Goal: Information Seeking & Learning: Learn about a topic

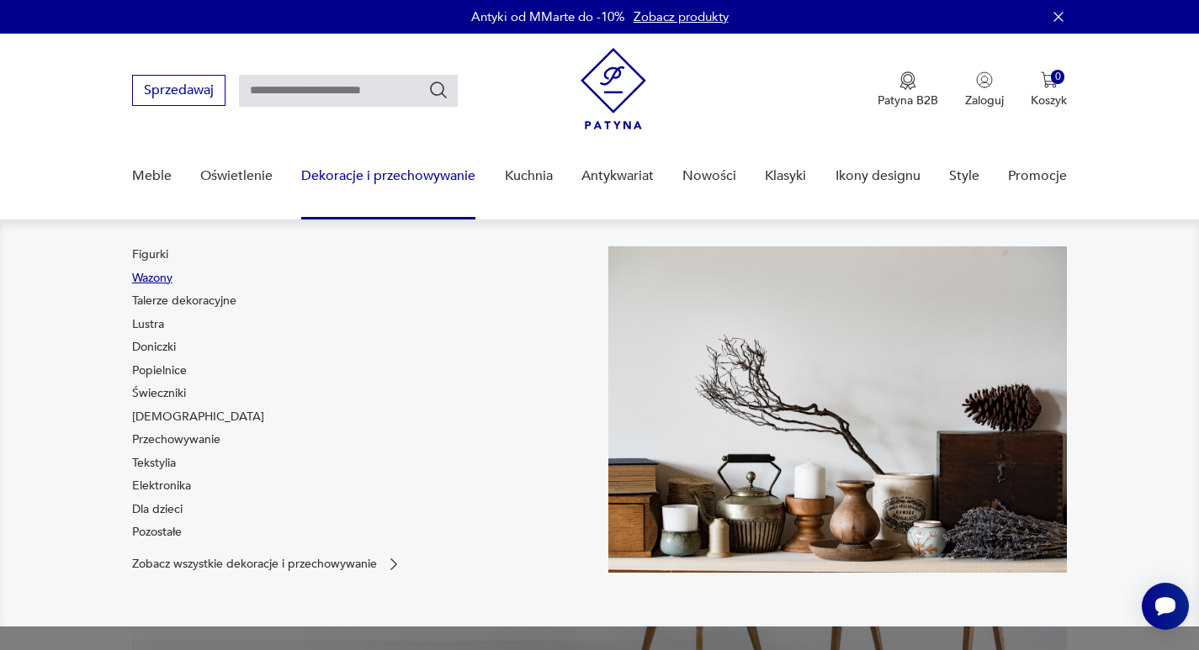
click at [170, 282] on link "Wazony" at bounding box center [152, 278] width 40 height 17
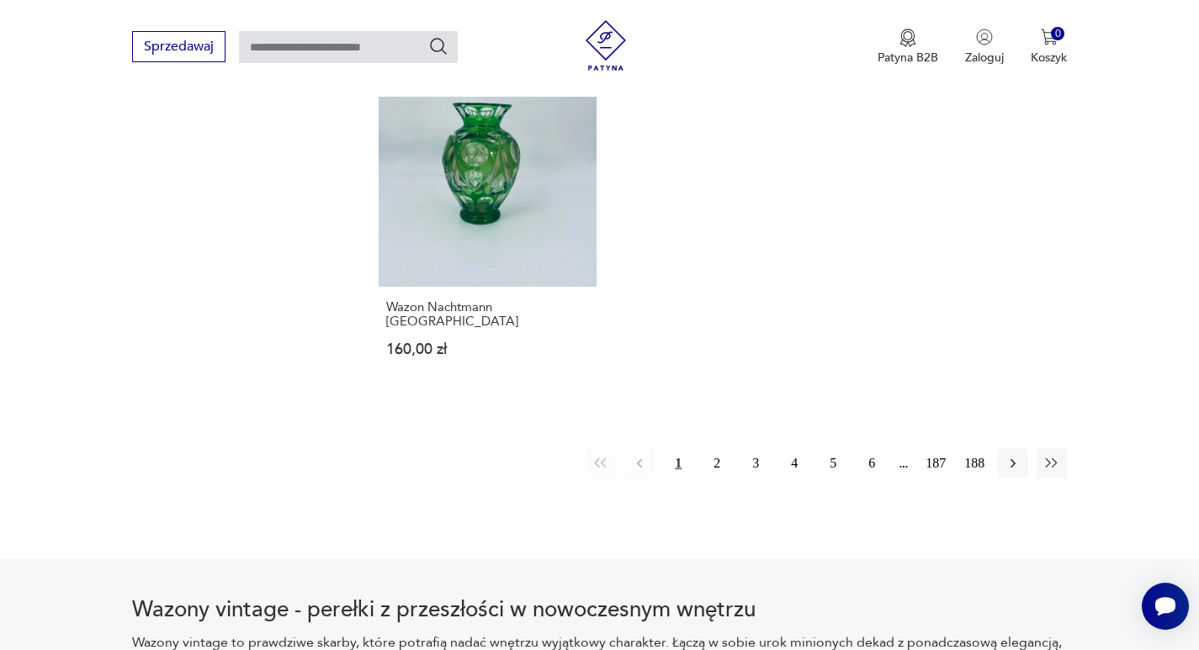
scroll to position [2549, 0]
click at [717, 448] on button "2" at bounding box center [717, 463] width 30 height 30
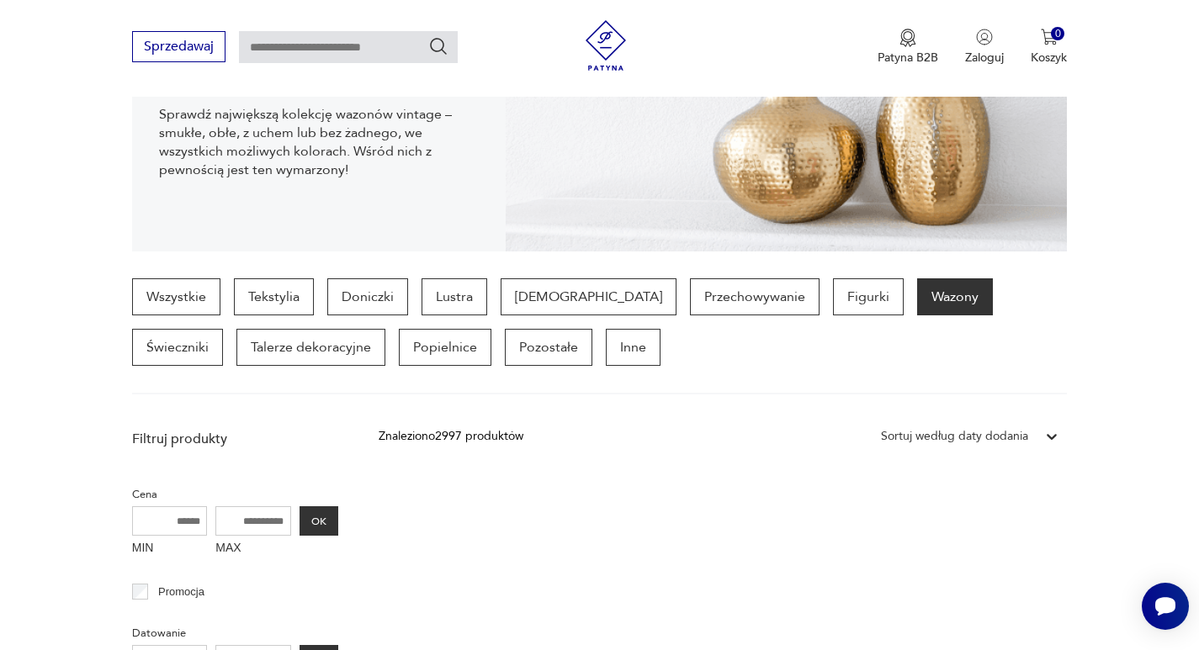
scroll to position [119, 0]
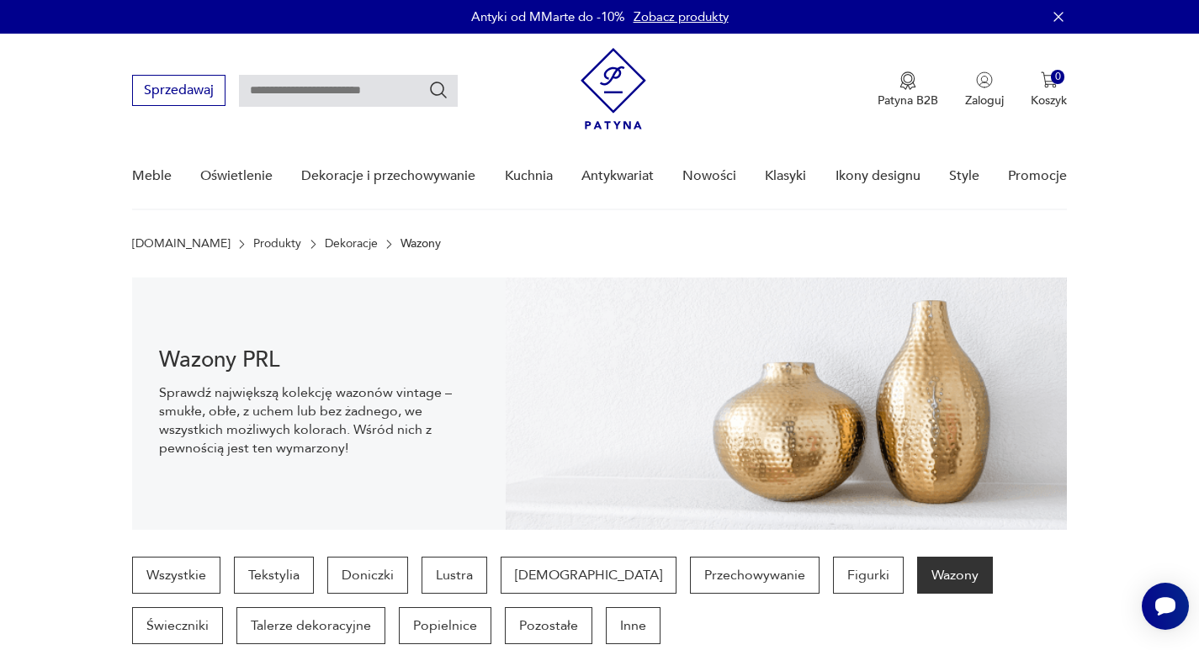
click at [276, 99] on input "text" at bounding box center [348, 91] width 219 height 32
type input "****"
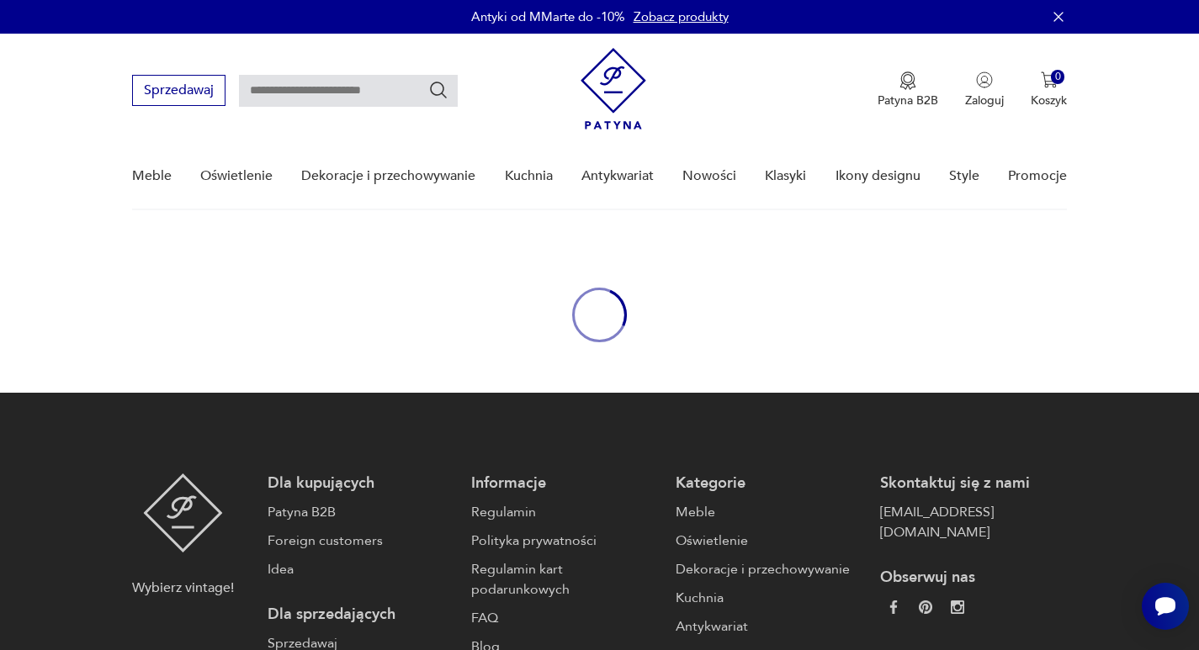
type input "****"
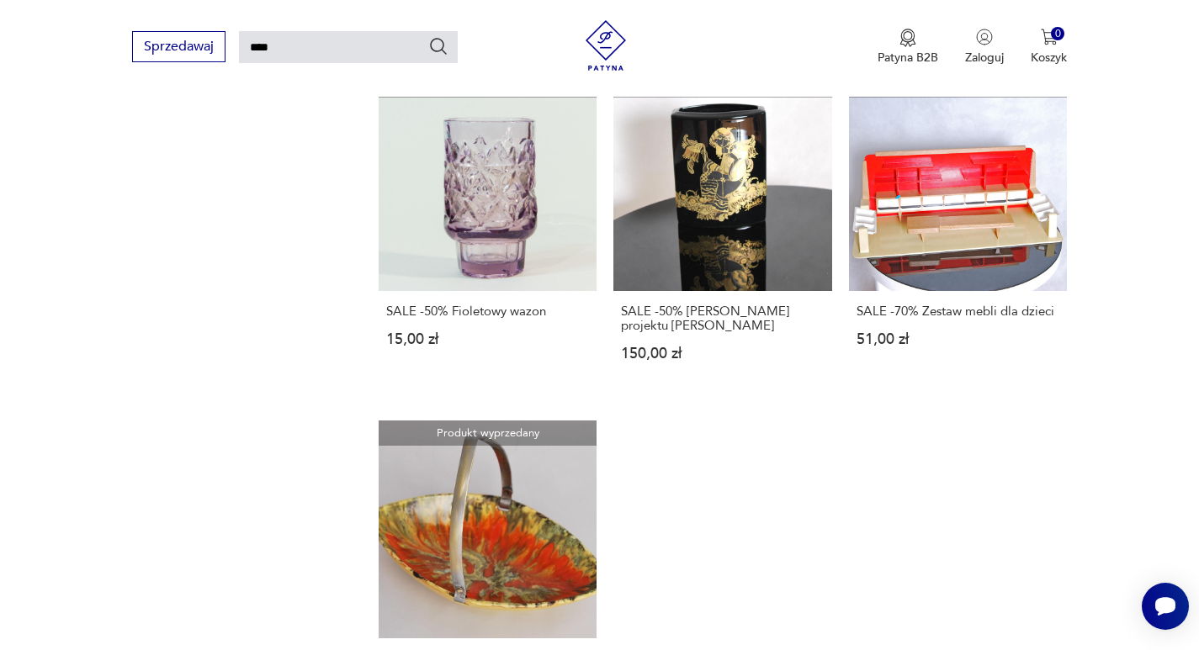
scroll to position [2069, 0]
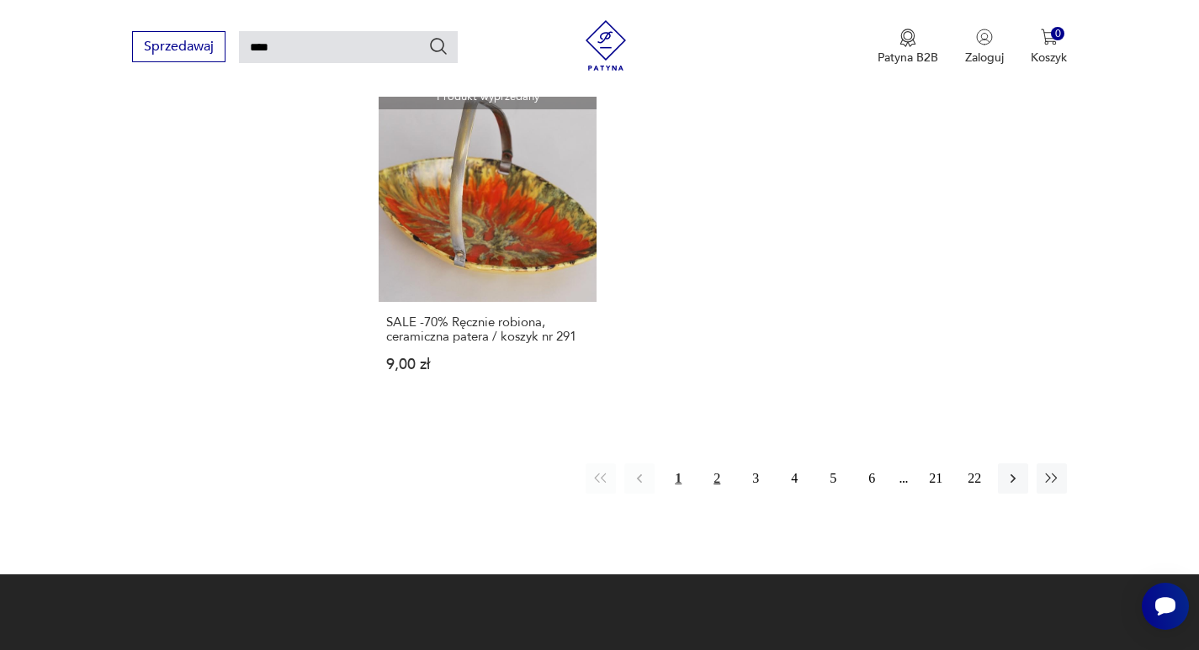
click at [716, 464] on button "2" at bounding box center [717, 479] width 30 height 30
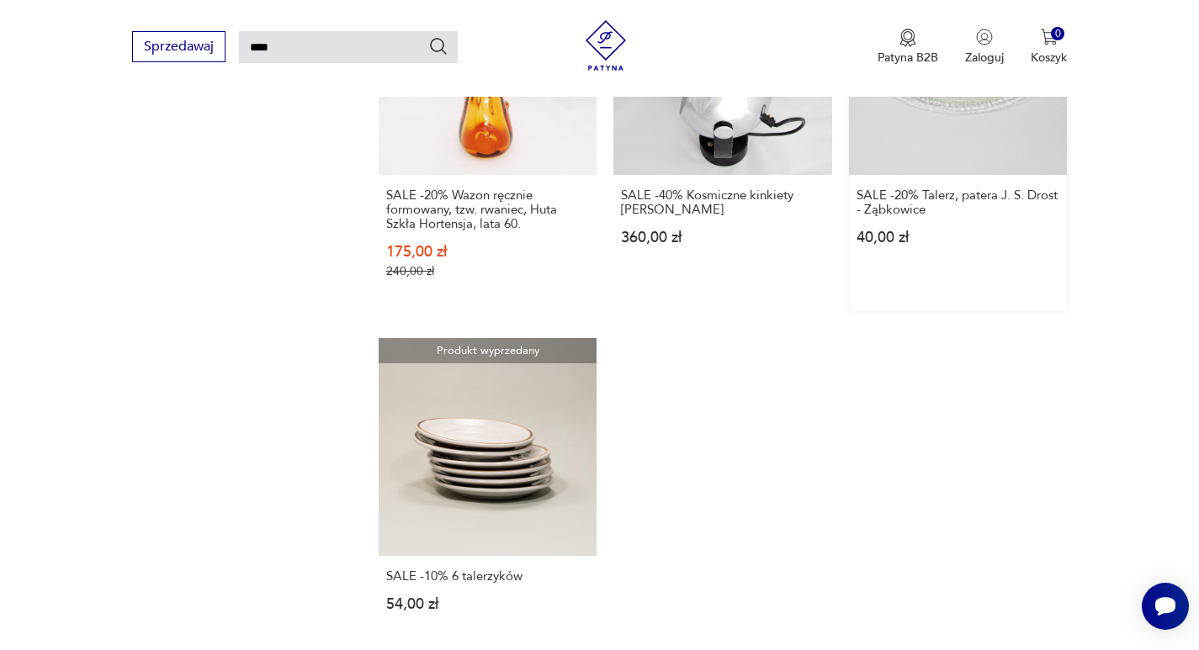
scroll to position [1995, 0]
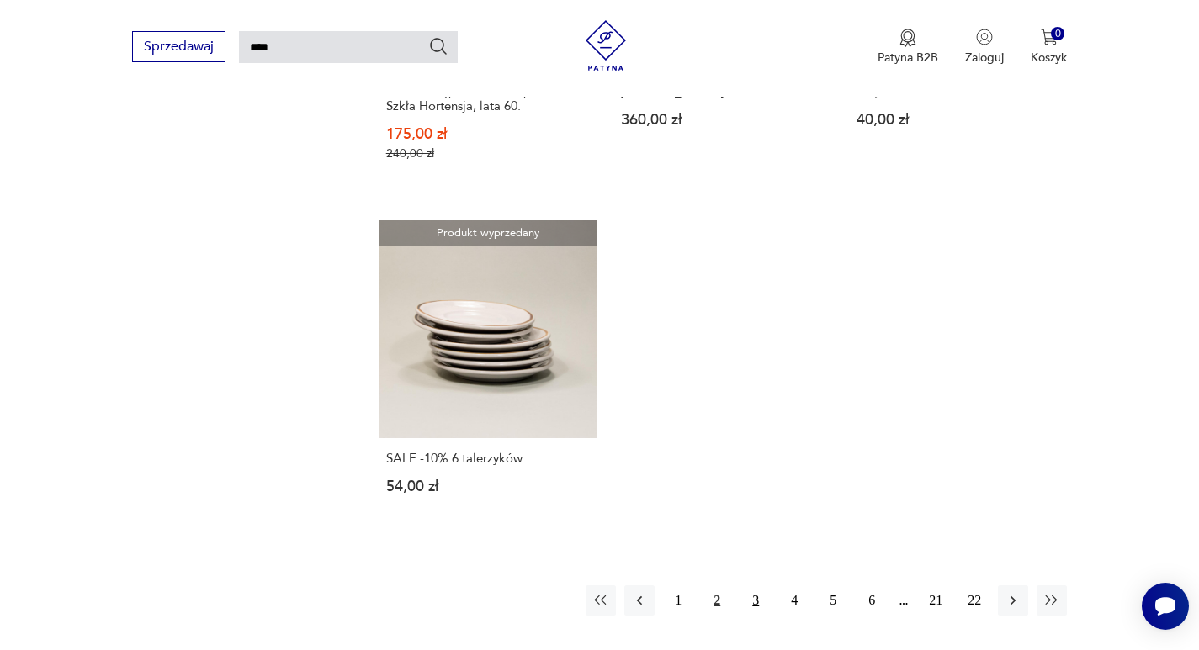
click at [756, 586] on button "3" at bounding box center [756, 601] width 30 height 30
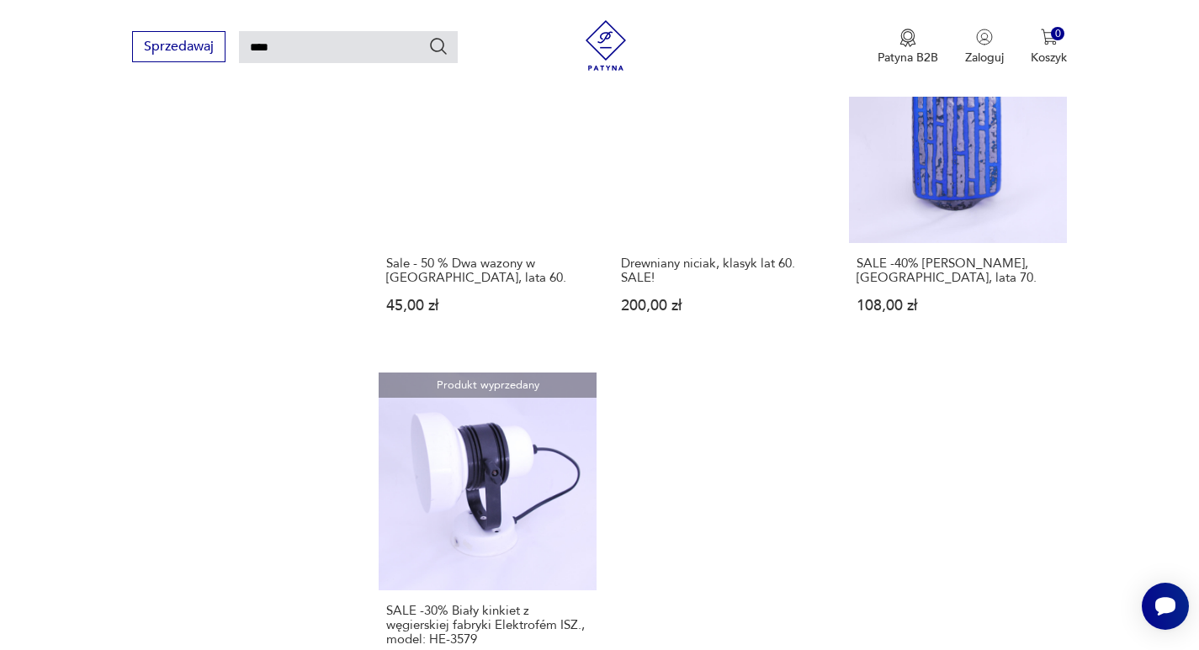
scroll to position [1995, 0]
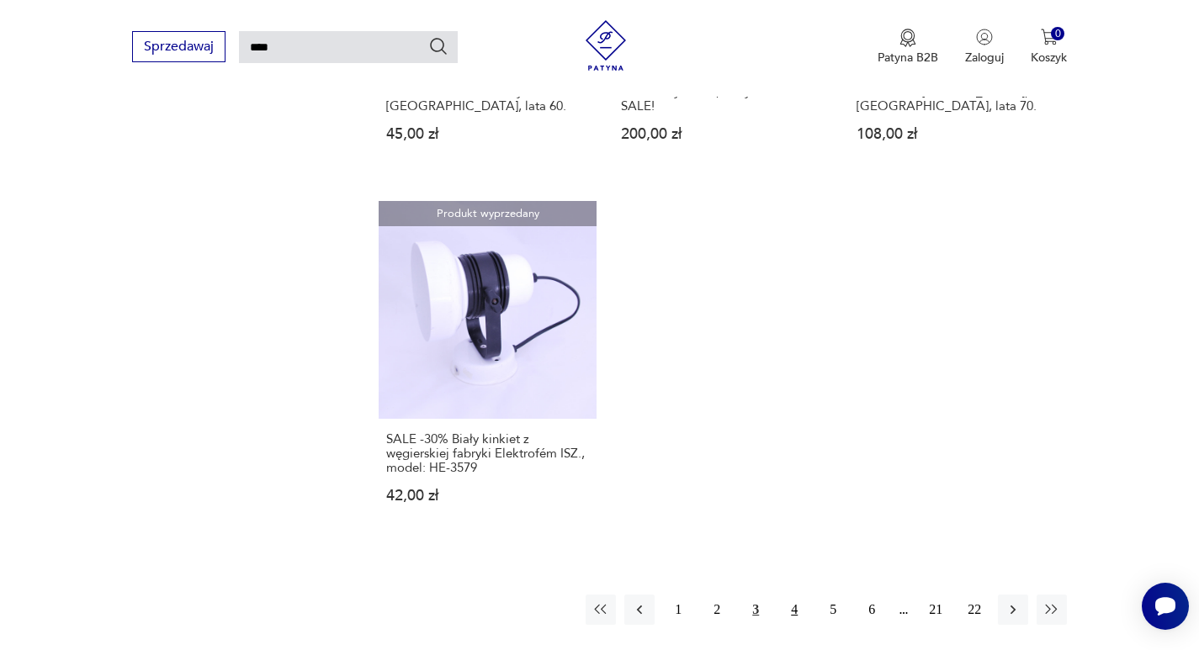
click at [794, 595] on button "4" at bounding box center [794, 610] width 30 height 30
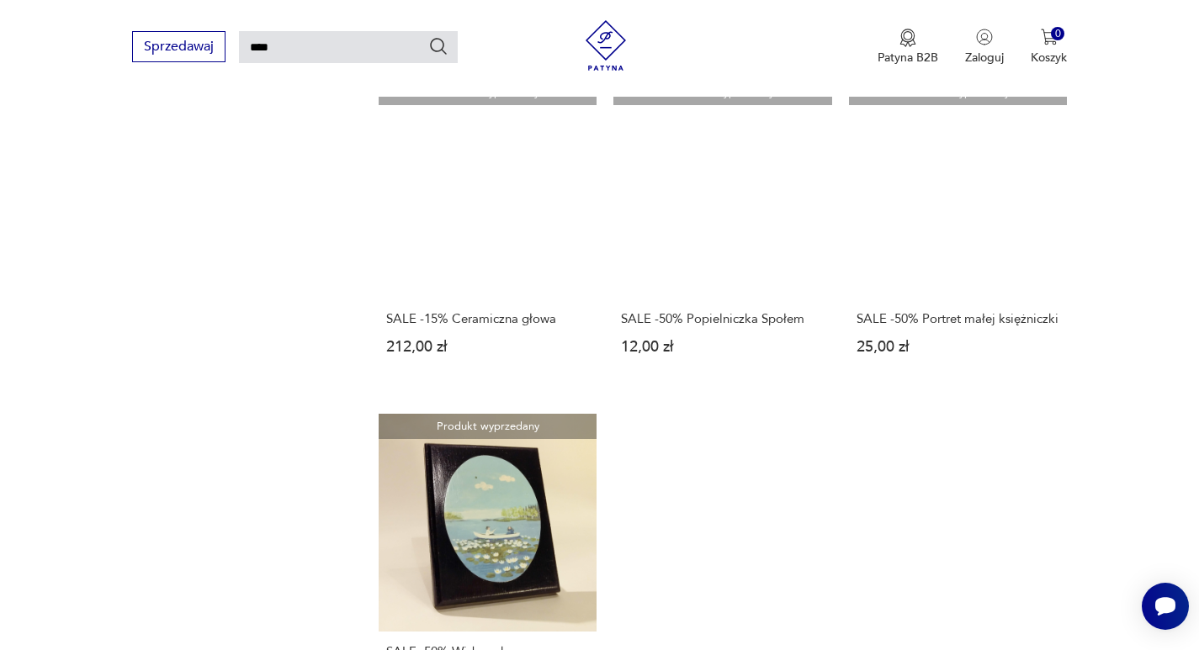
scroll to position [1911, 0]
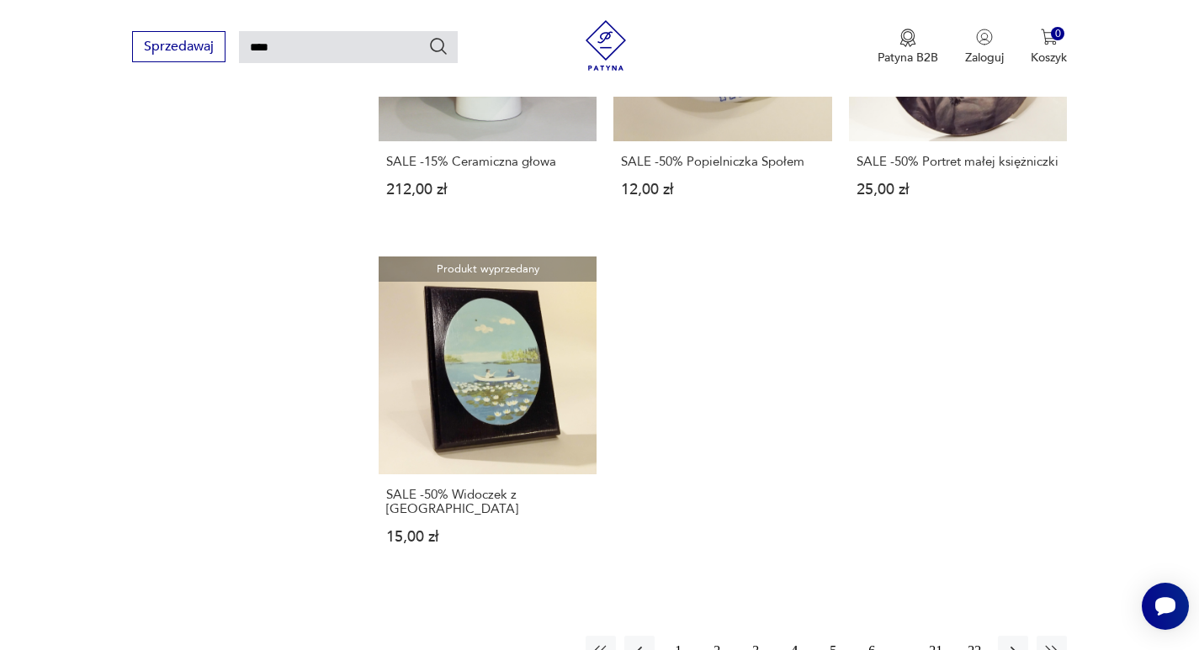
click at [830, 636] on button "5" at bounding box center [833, 651] width 30 height 30
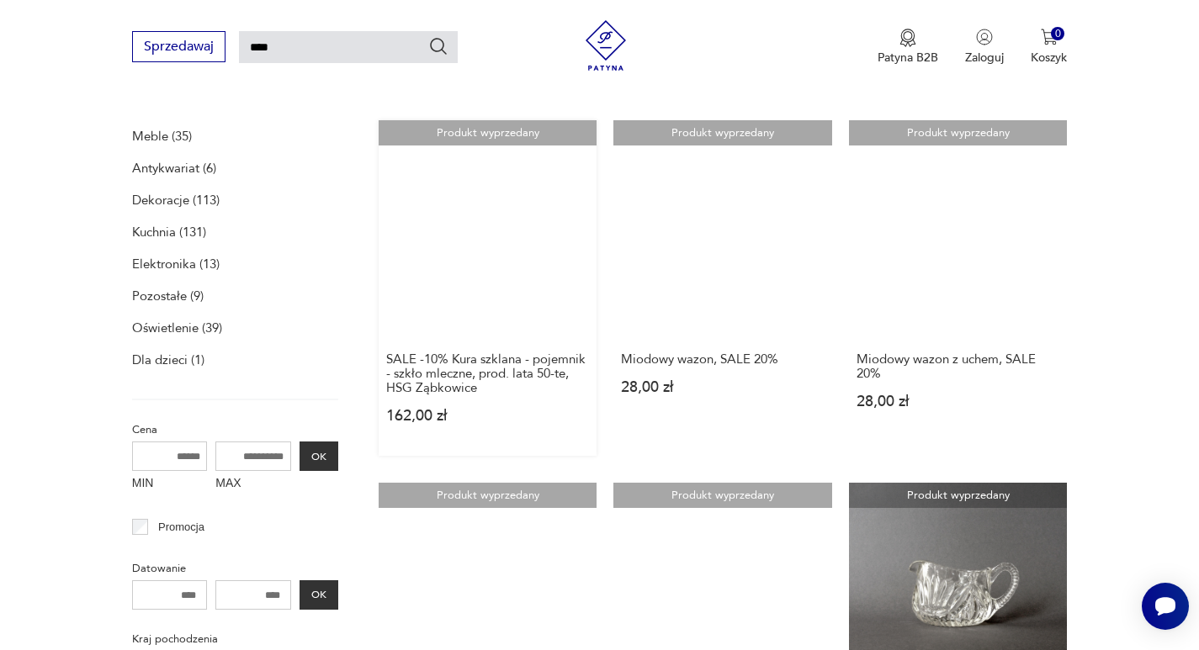
scroll to position [228, 0]
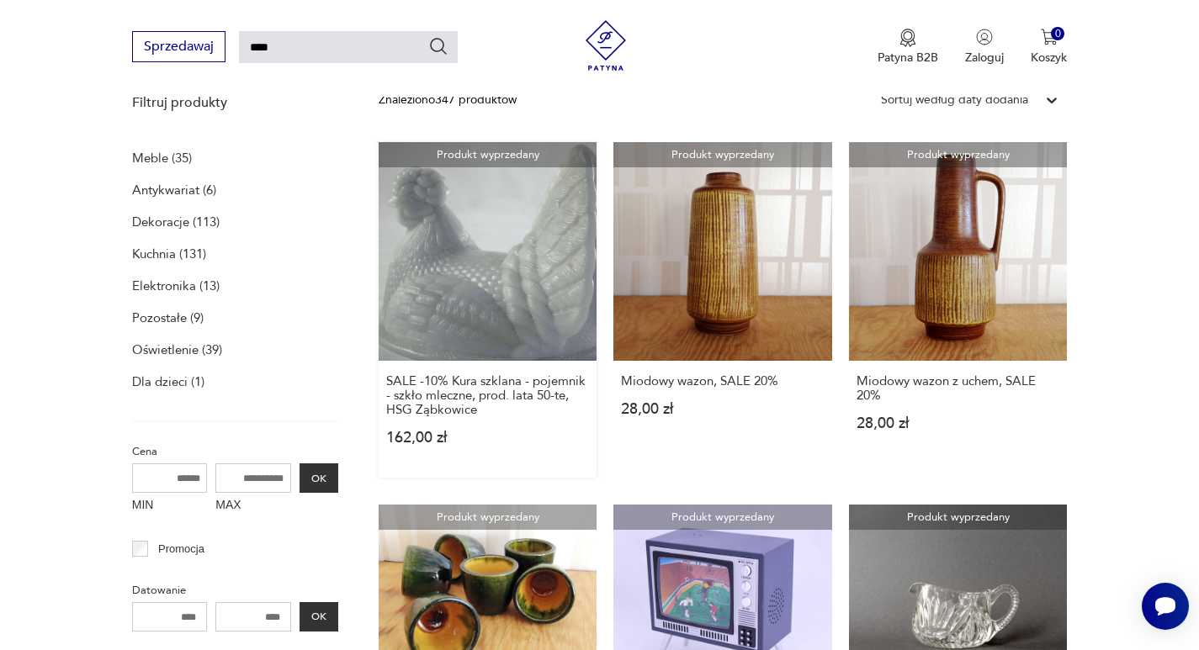
click at [505, 301] on link "Produkt wyprzedany SALE -10% Kura szklana - pojemnik - szkło mleczne, prod. lat…" at bounding box center [488, 310] width 219 height 336
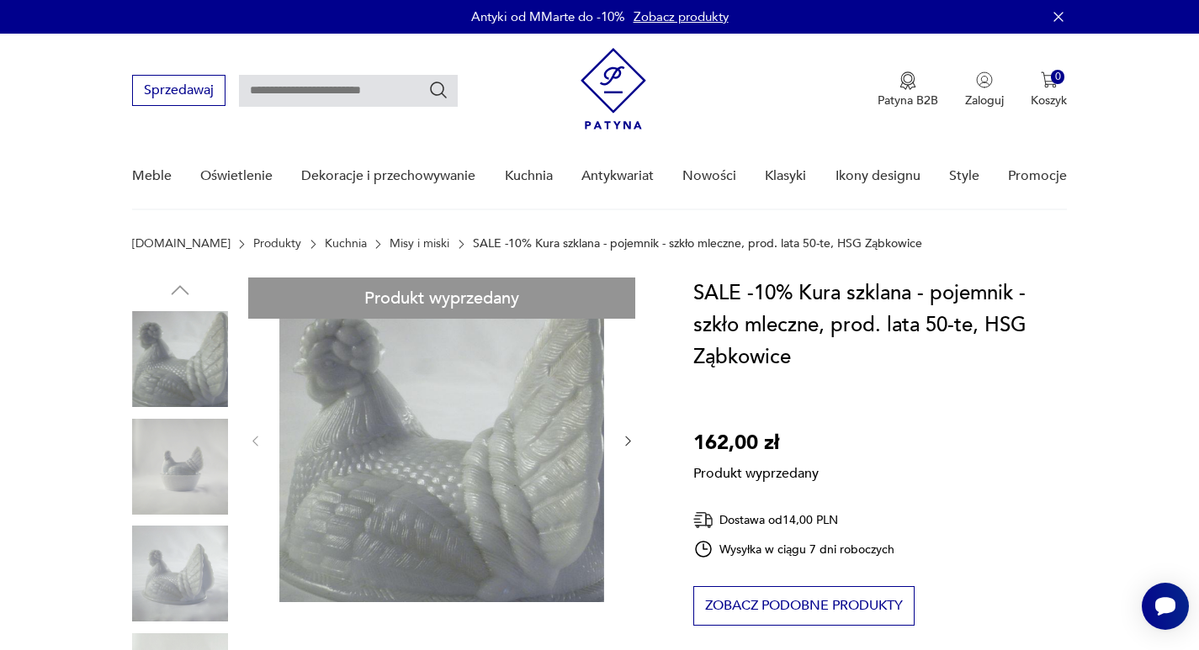
type input "****"
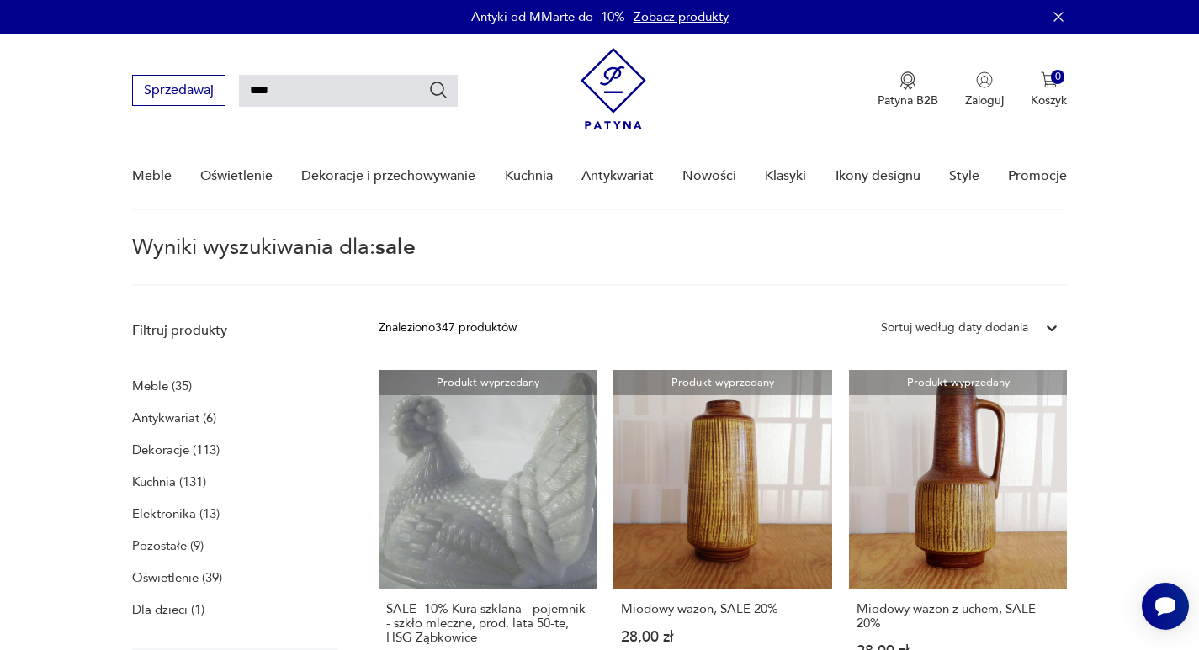
click at [291, 92] on input "****" at bounding box center [348, 91] width 219 height 32
type input "*"
type input "**********"
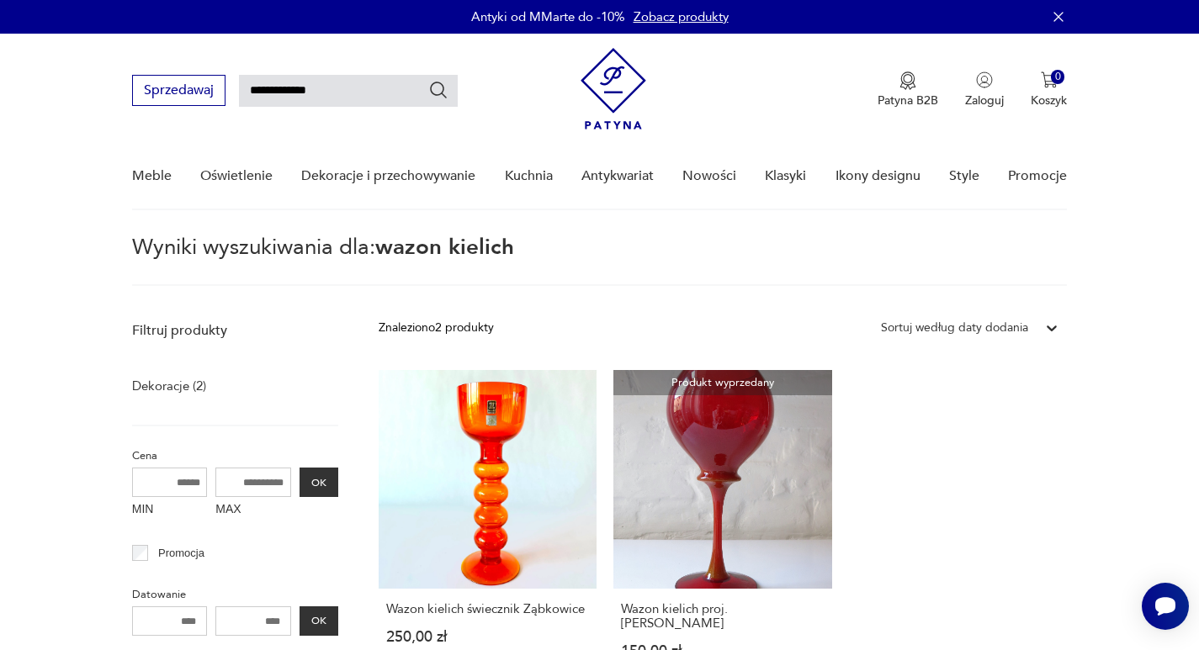
type input "****"
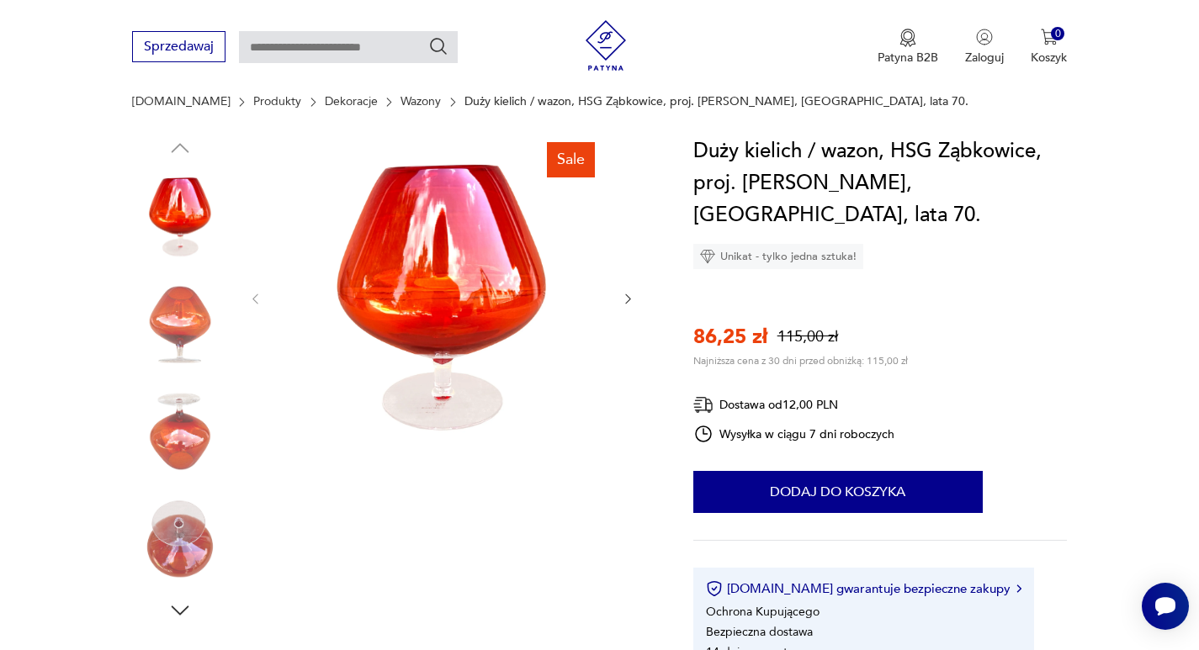
scroll to position [84, 0]
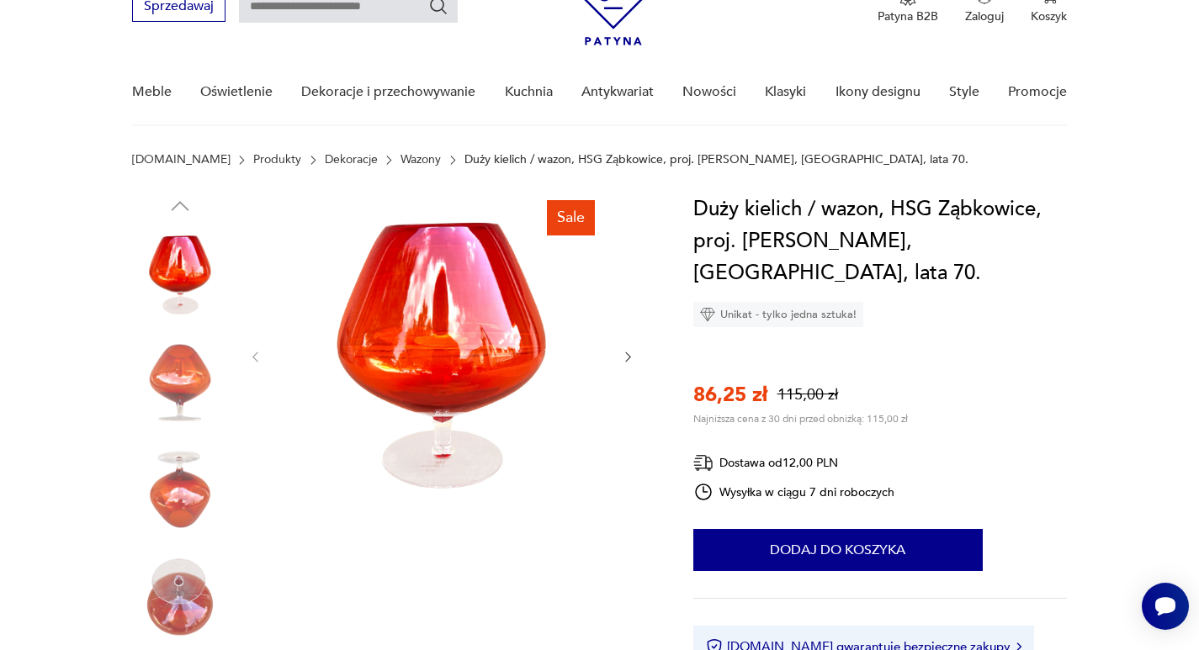
click at [459, 337] on img at bounding box center [441, 356] width 325 height 325
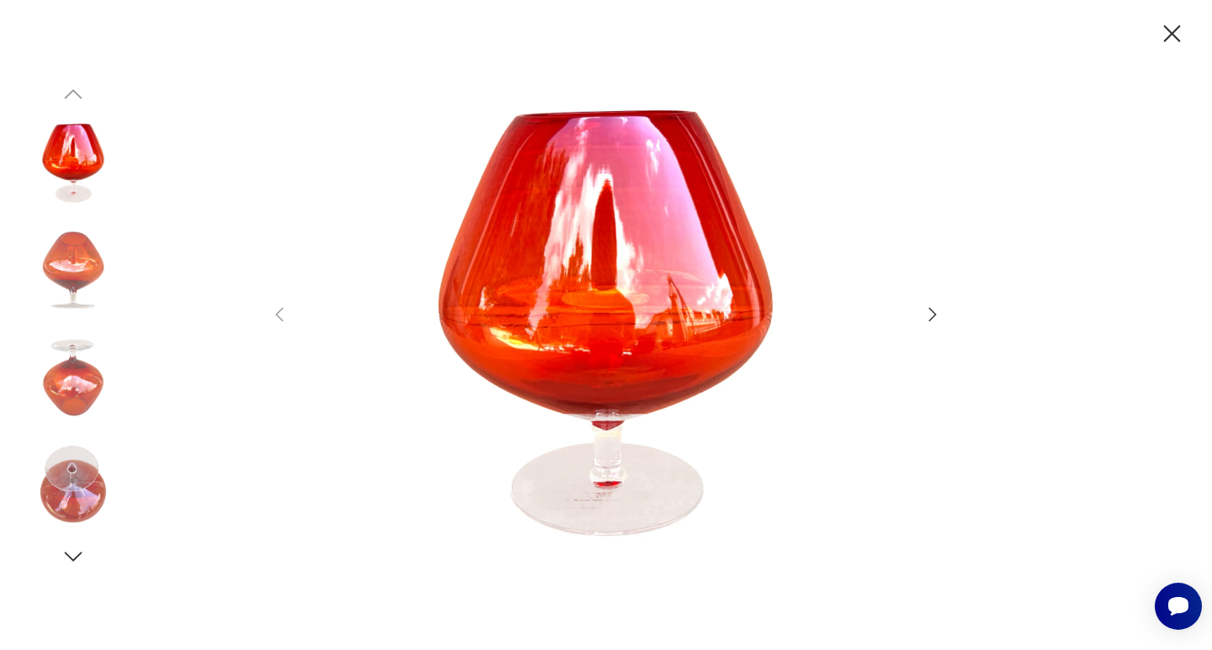
click at [931, 316] on icon "button" at bounding box center [932, 315] width 20 height 20
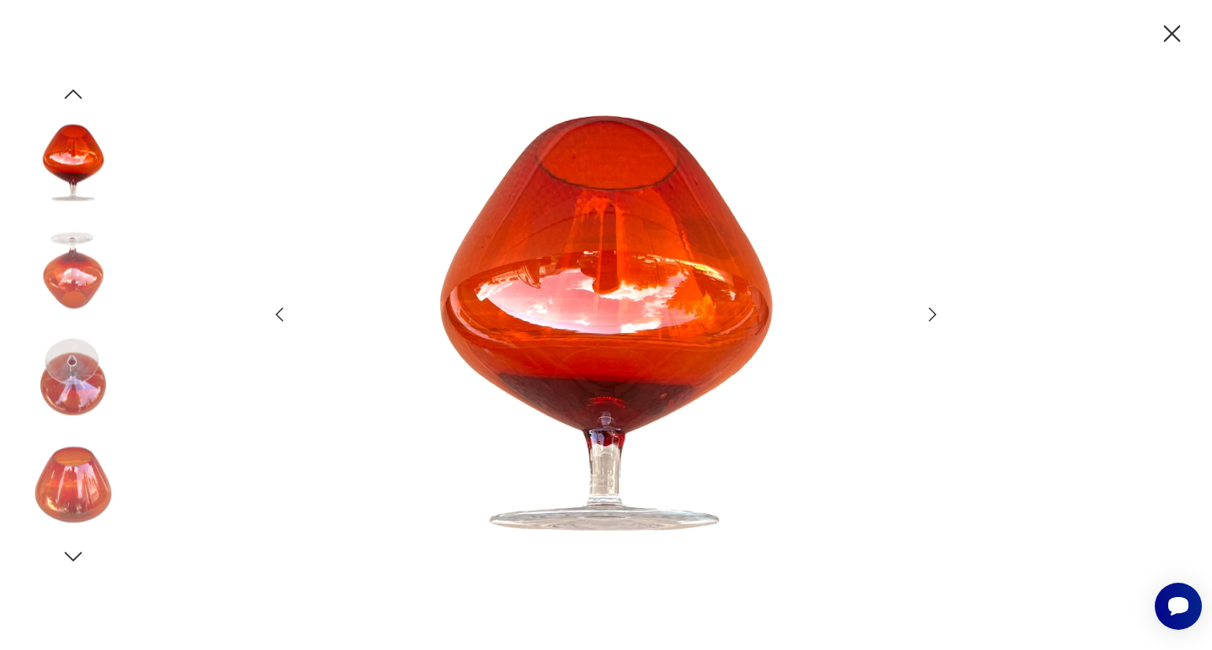
click at [931, 316] on icon "button" at bounding box center [932, 315] width 20 height 20
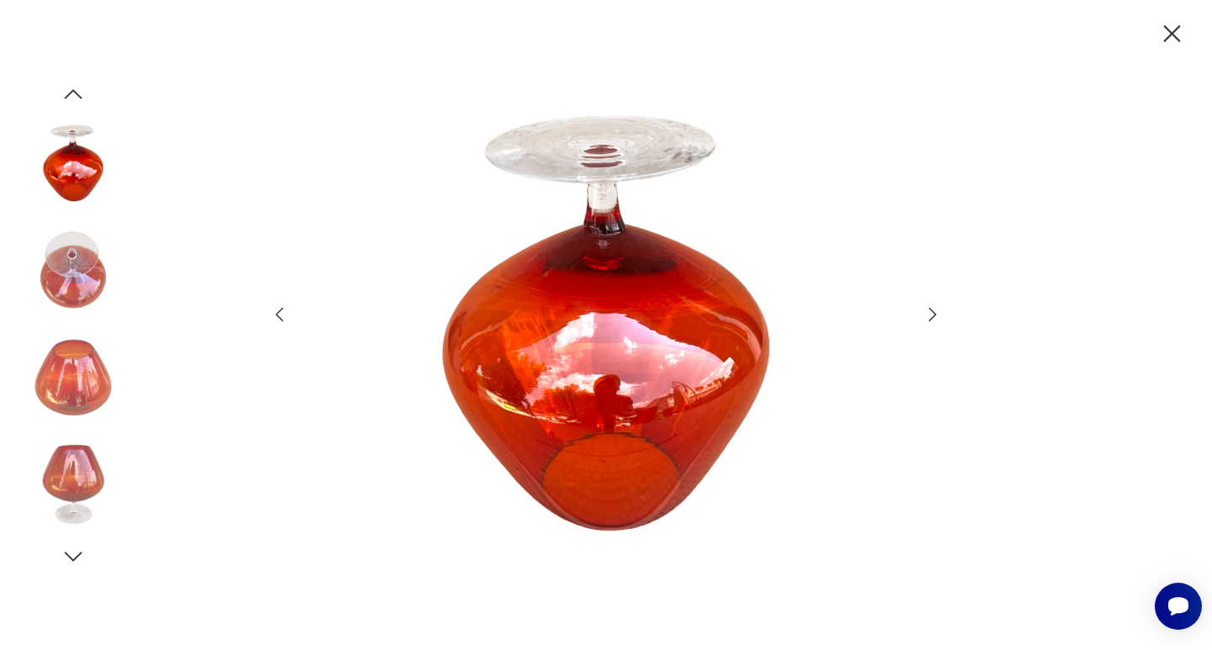
click at [931, 316] on icon "button" at bounding box center [932, 315] width 20 height 20
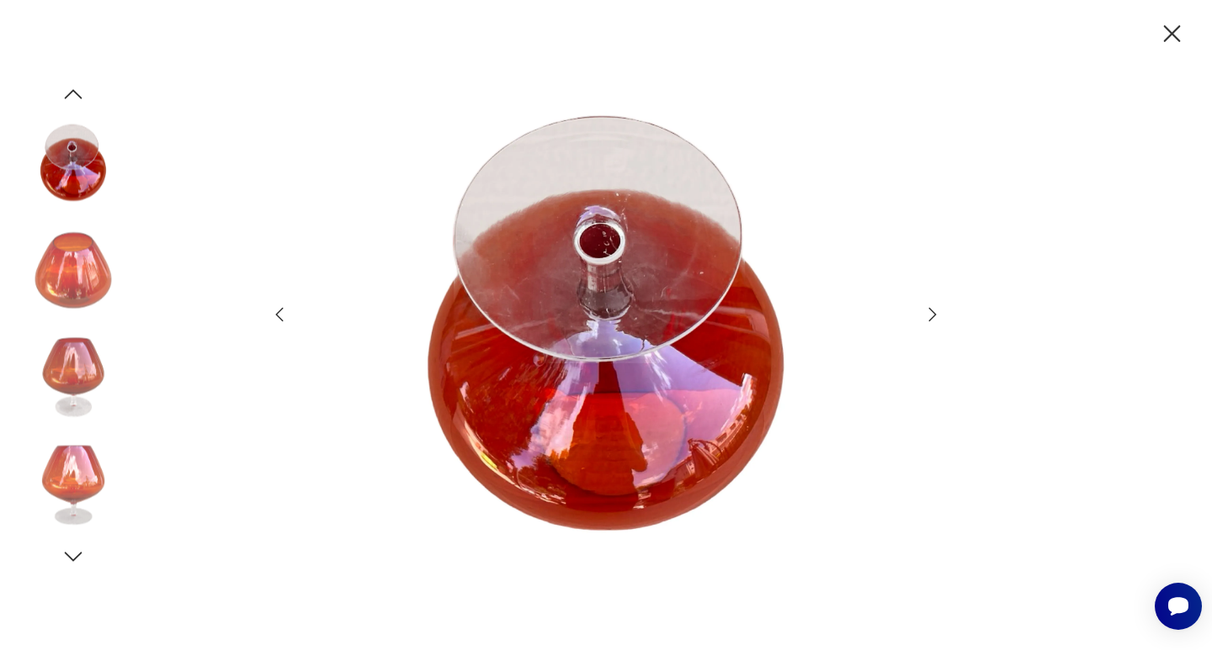
click at [931, 316] on icon "button" at bounding box center [932, 315] width 20 height 20
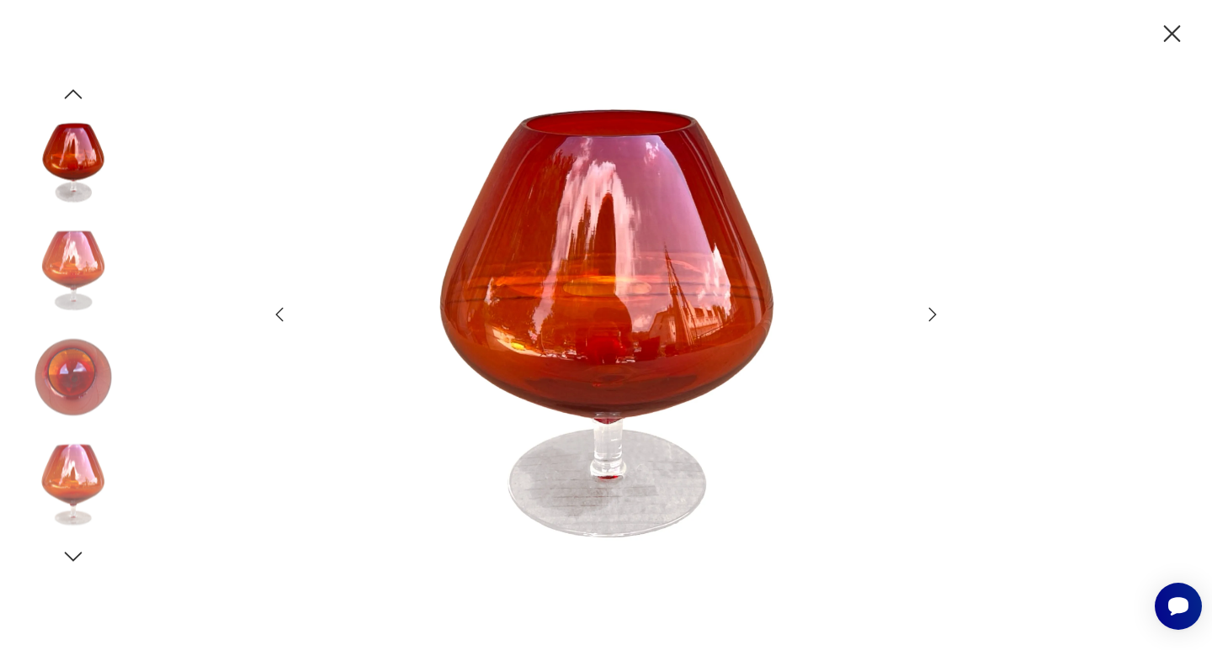
click at [931, 316] on icon "button" at bounding box center [932, 315] width 20 height 20
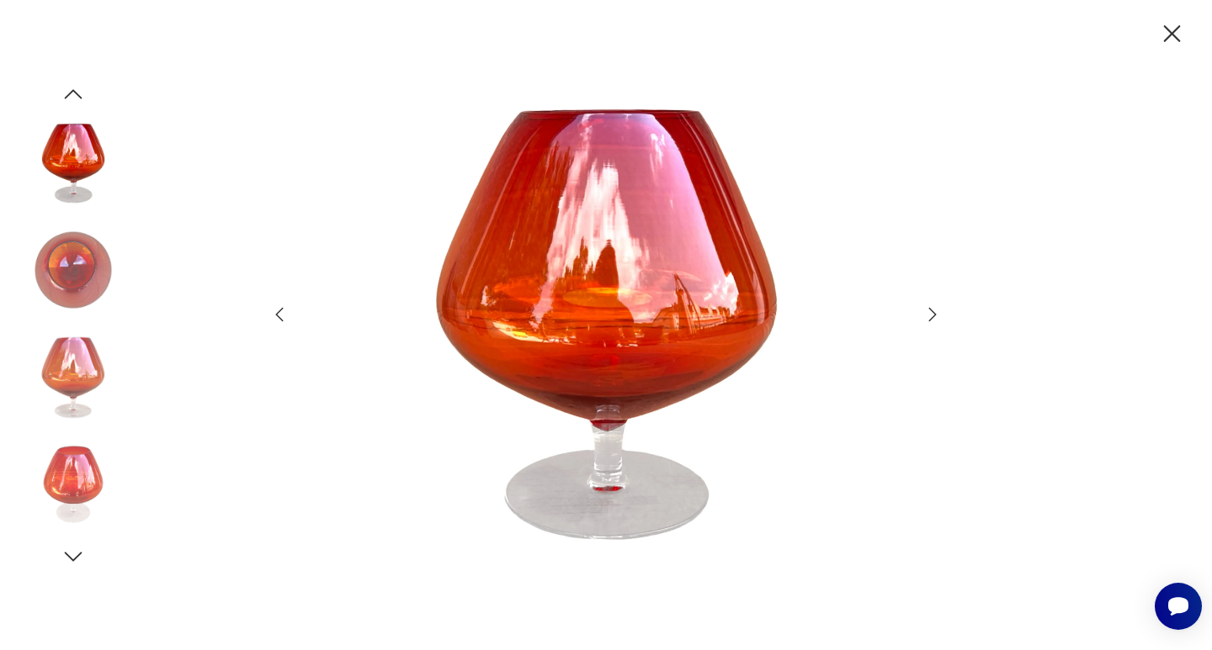
click at [1168, 37] on icon "button" at bounding box center [1172, 33] width 17 height 17
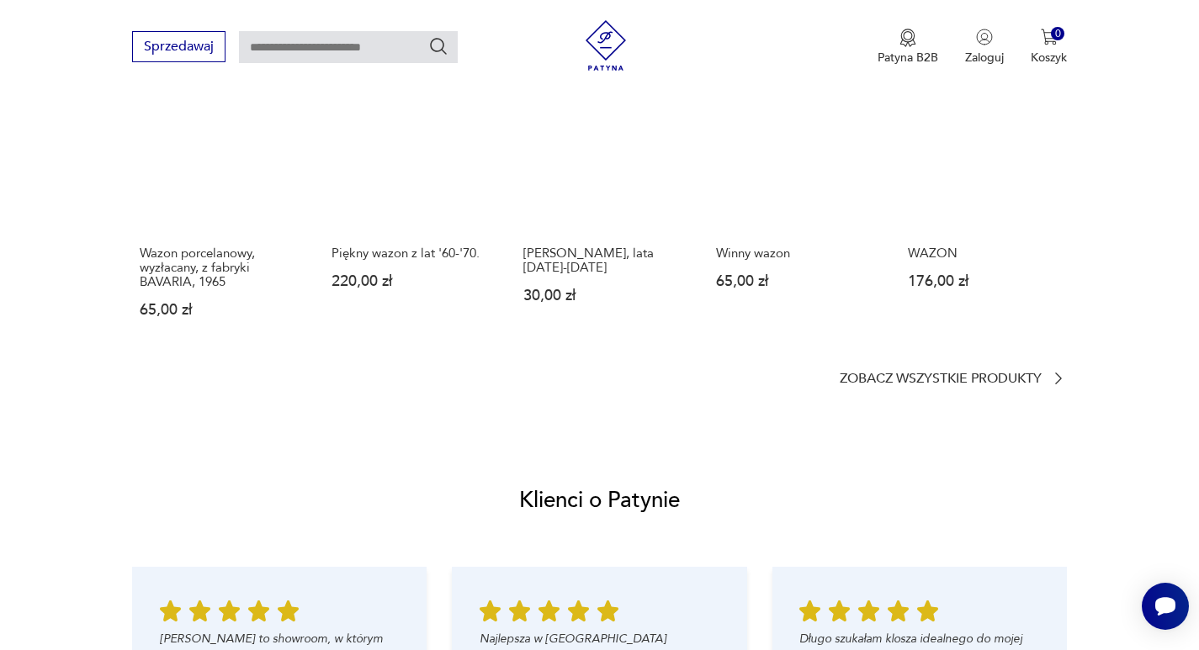
scroll to position [1431, 0]
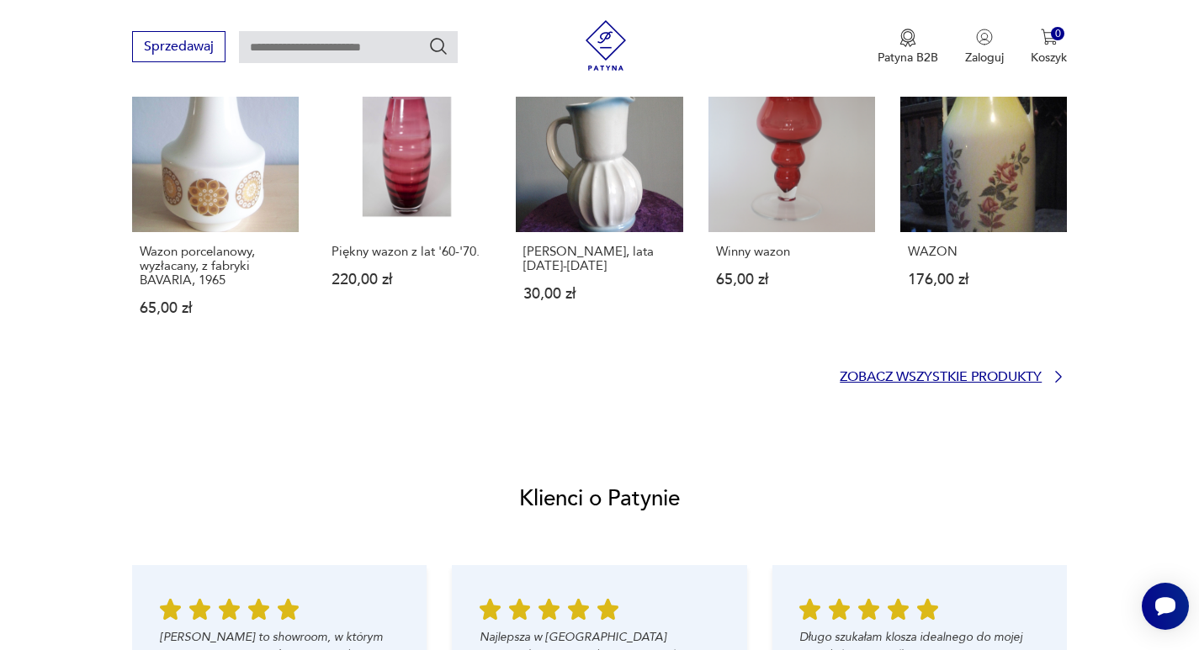
click at [974, 377] on p "Zobacz wszystkie produkty" at bounding box center [941, 377] width 202 height 11
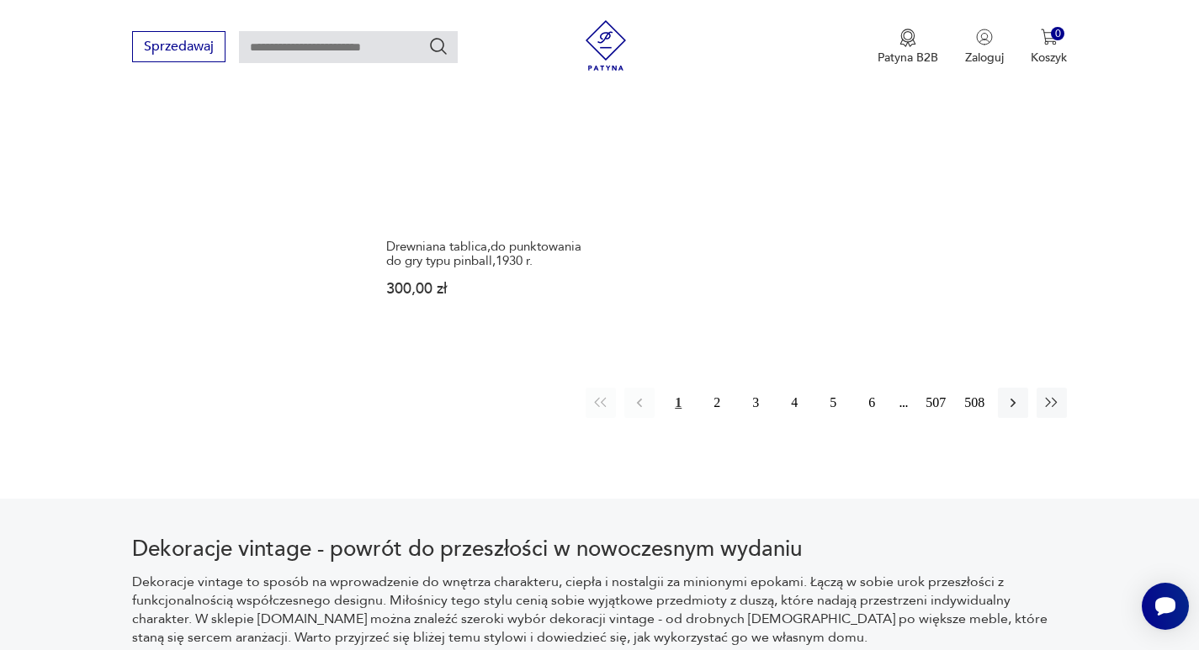
scroll to position [2717, 0]
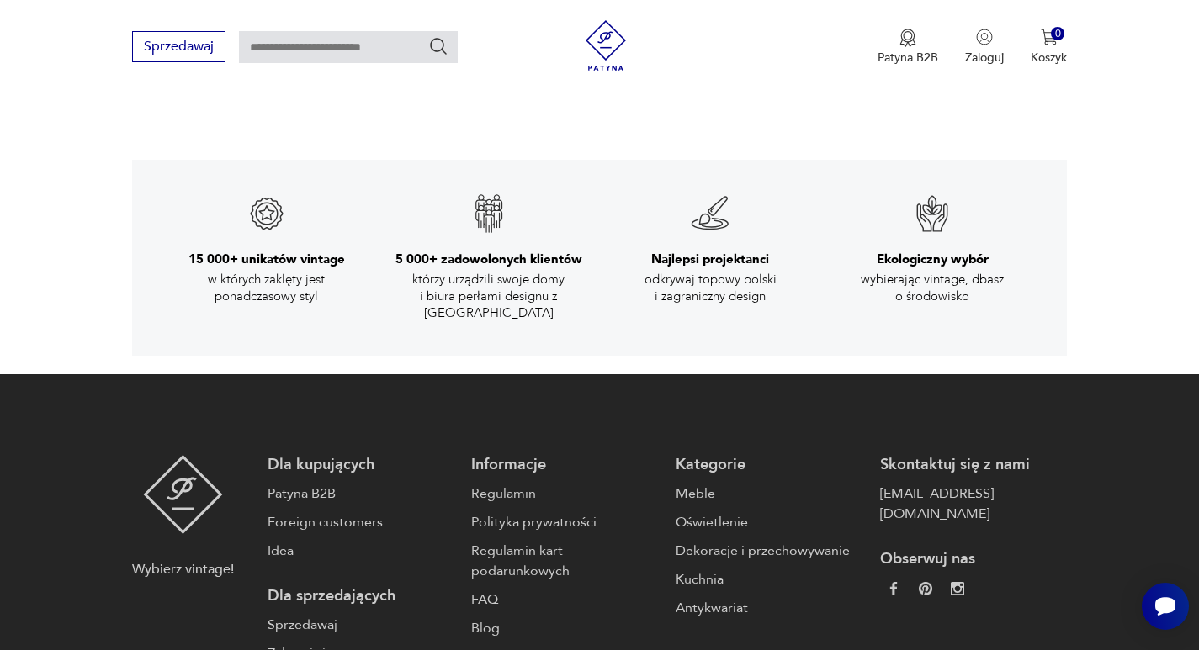
scroll to position [1339, 0]
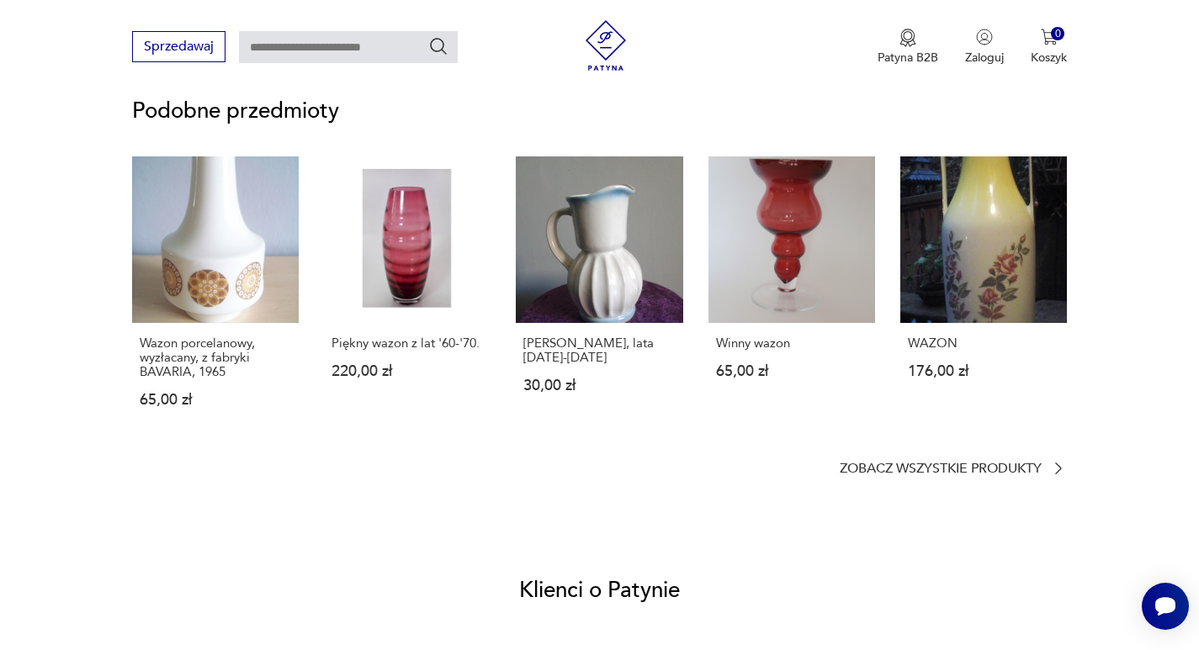
click at [285, 48] on input "text" at bounding box center [348, 47] width 219 height 32
type input "*****"
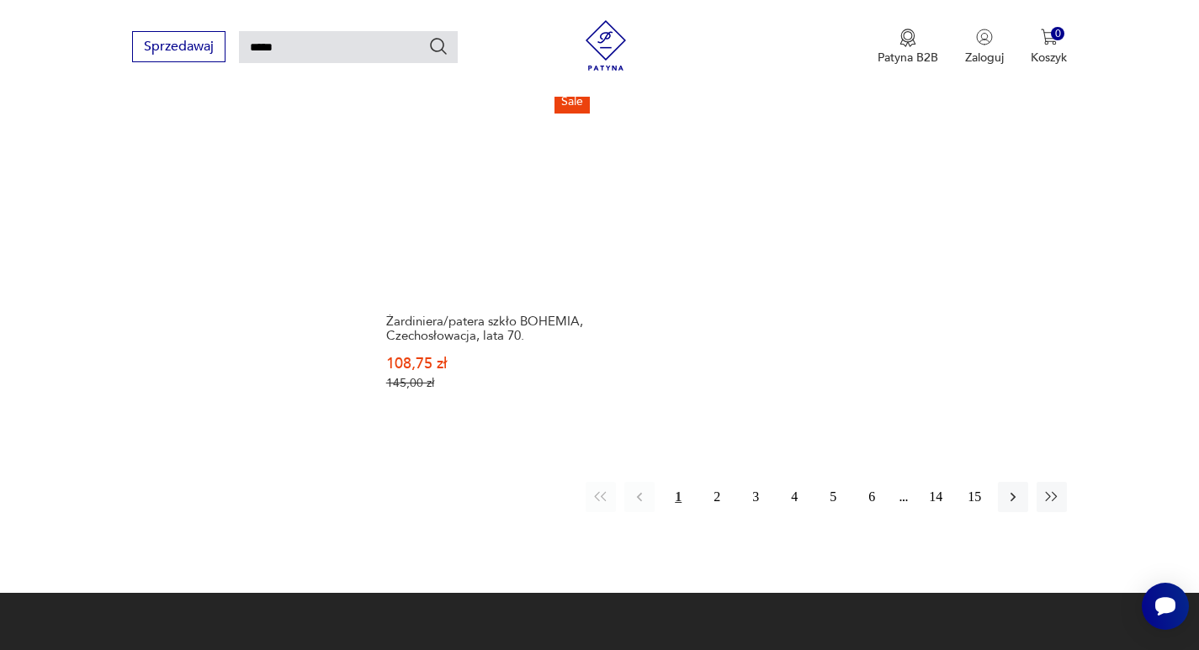
scroll to position [2164, 0]
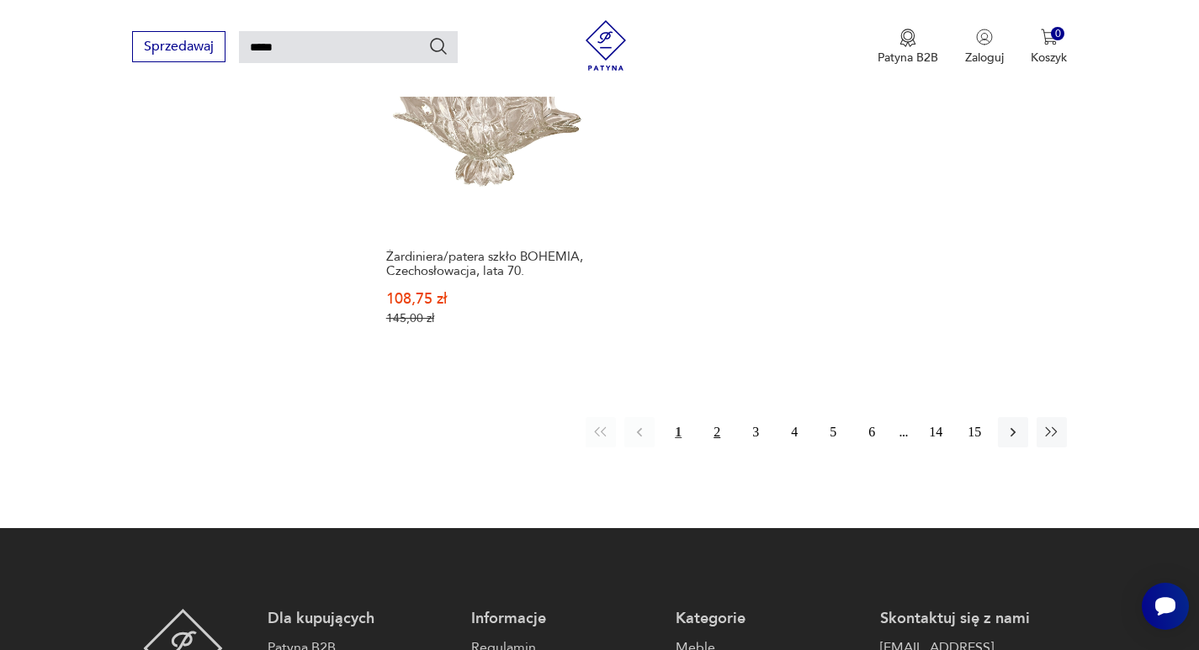
click at [715, 417] on button "2" at bounding box center [717, 432] width 30 height 30
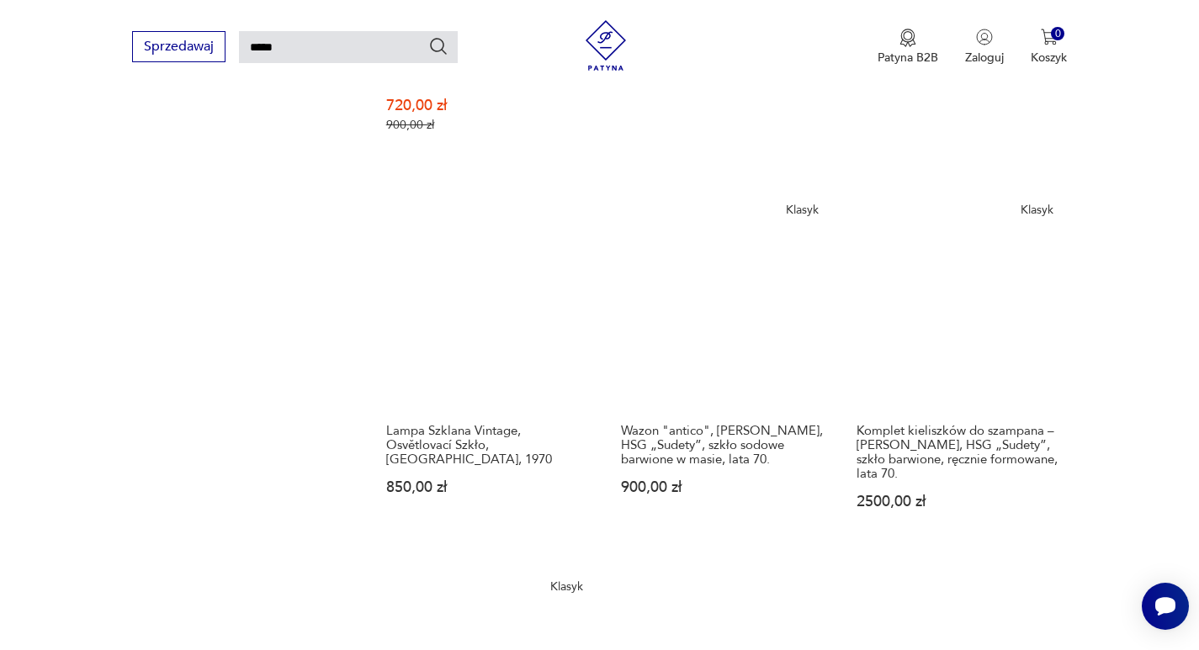
scroll to position [2164, 0]
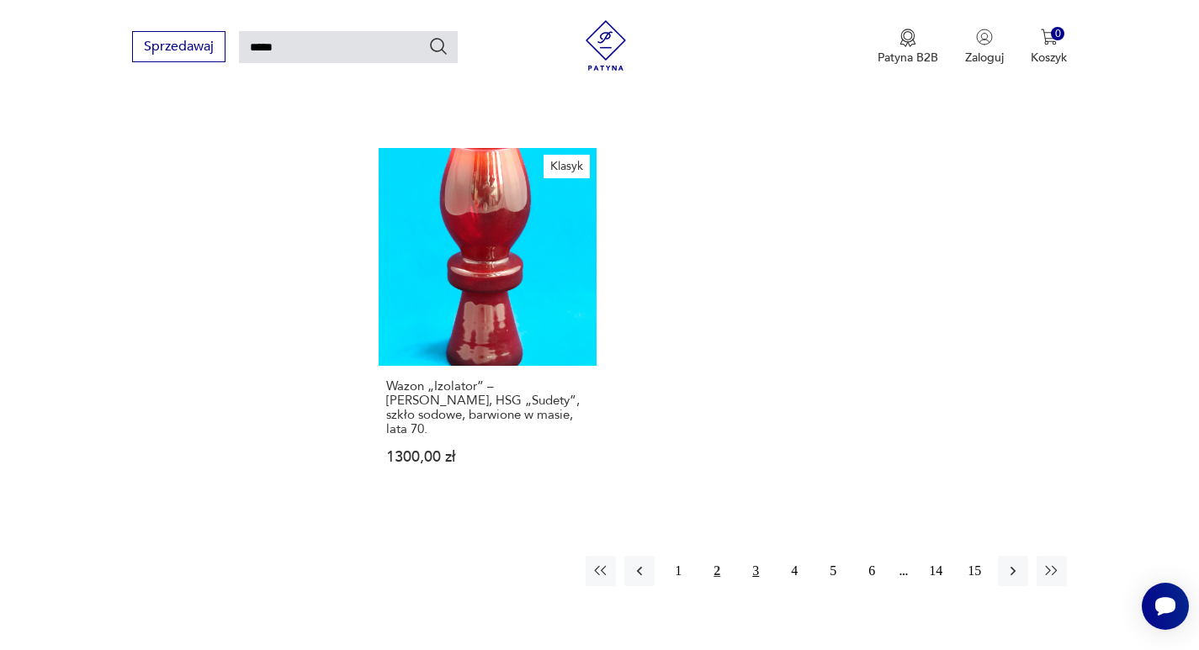
click at [756, 556] on button "3" at bounding box center [756, 571] width 30 height 30
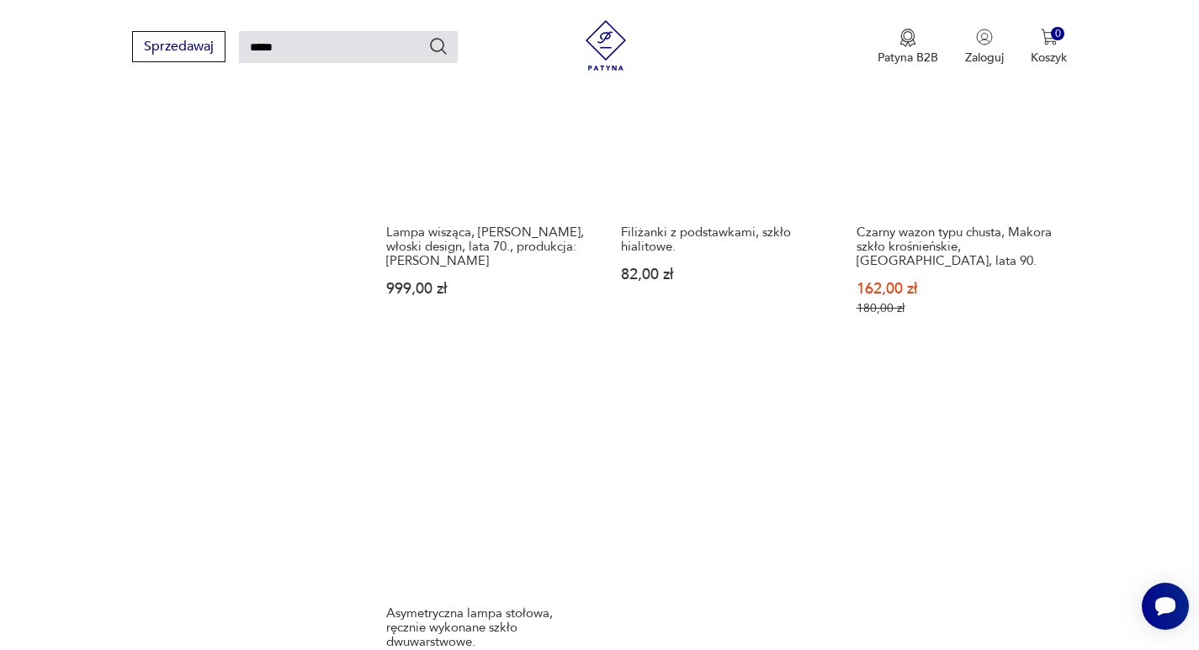
scroll to position [2164, 0]
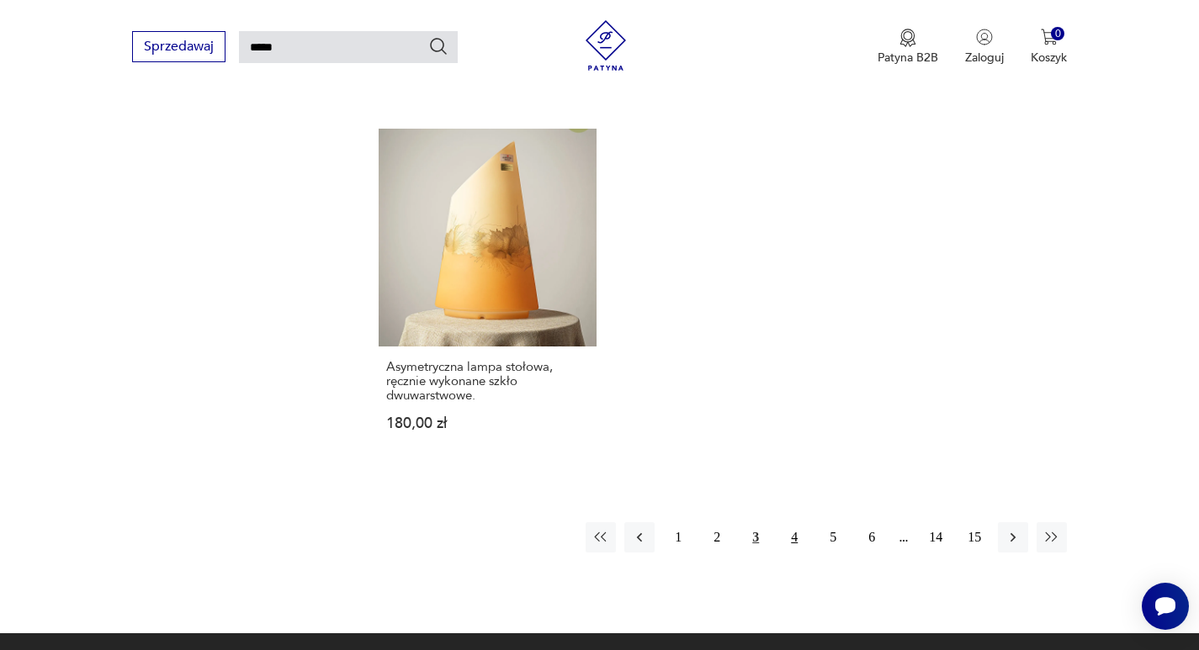
click at [791, 523] on button "4" at bounding box center [794, 538] width 30 height 30
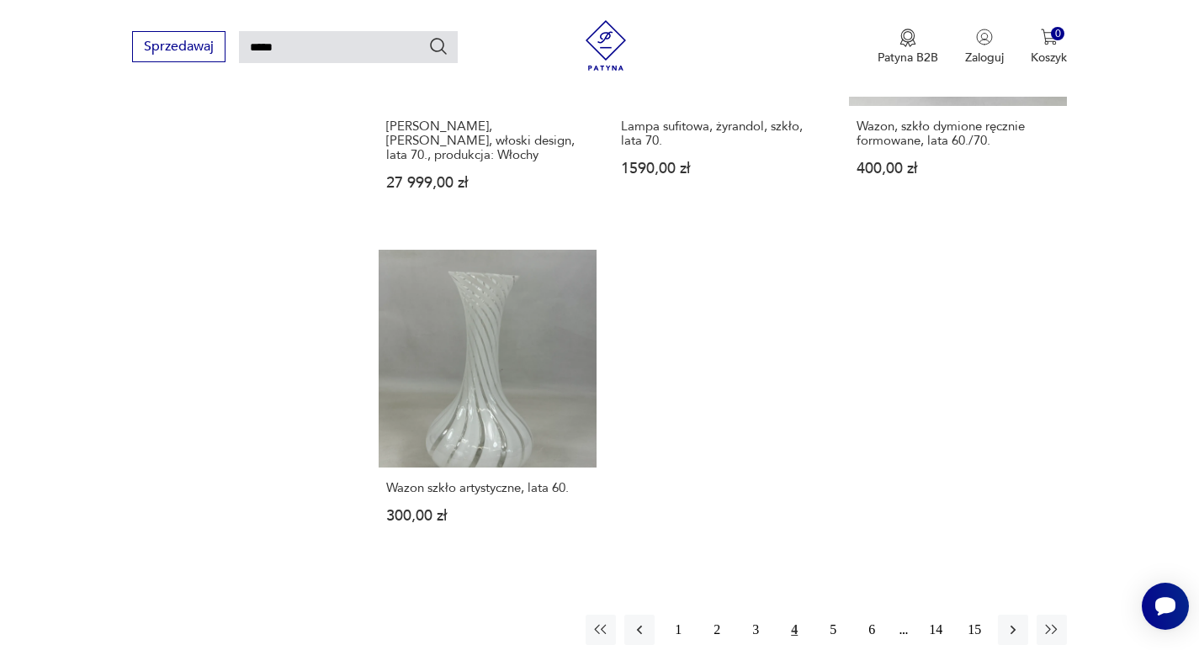
scroll to position [2079, 0]
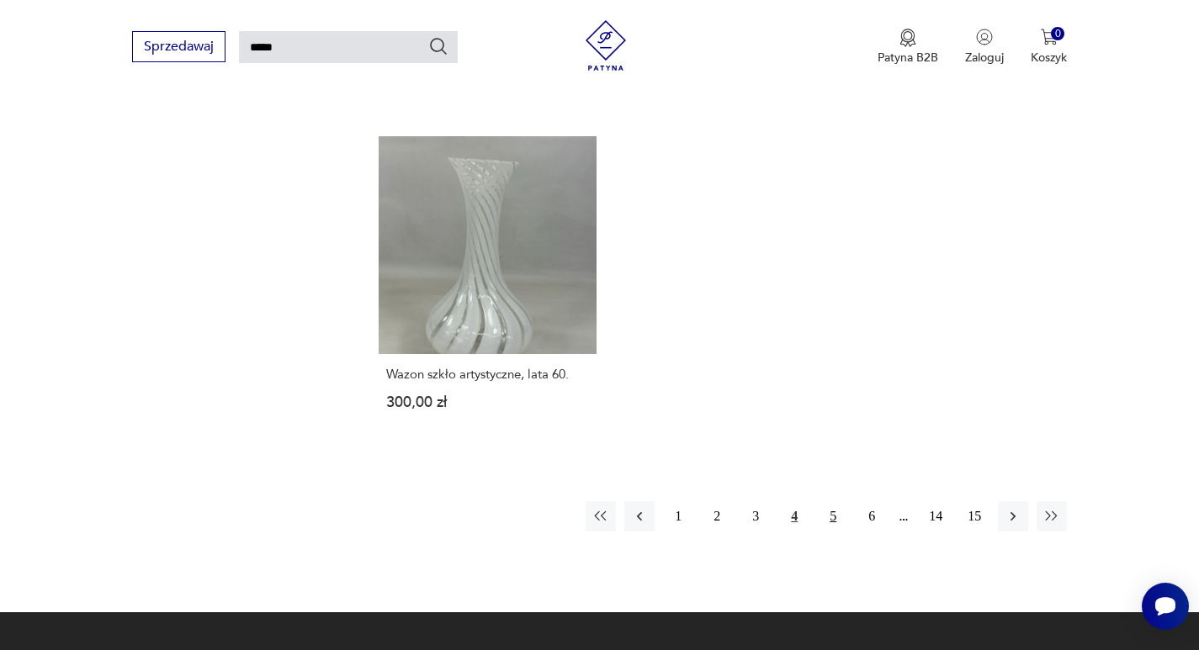
click at [833, 502] on button "5" at bounding box center [833, 517] width 30 height 30
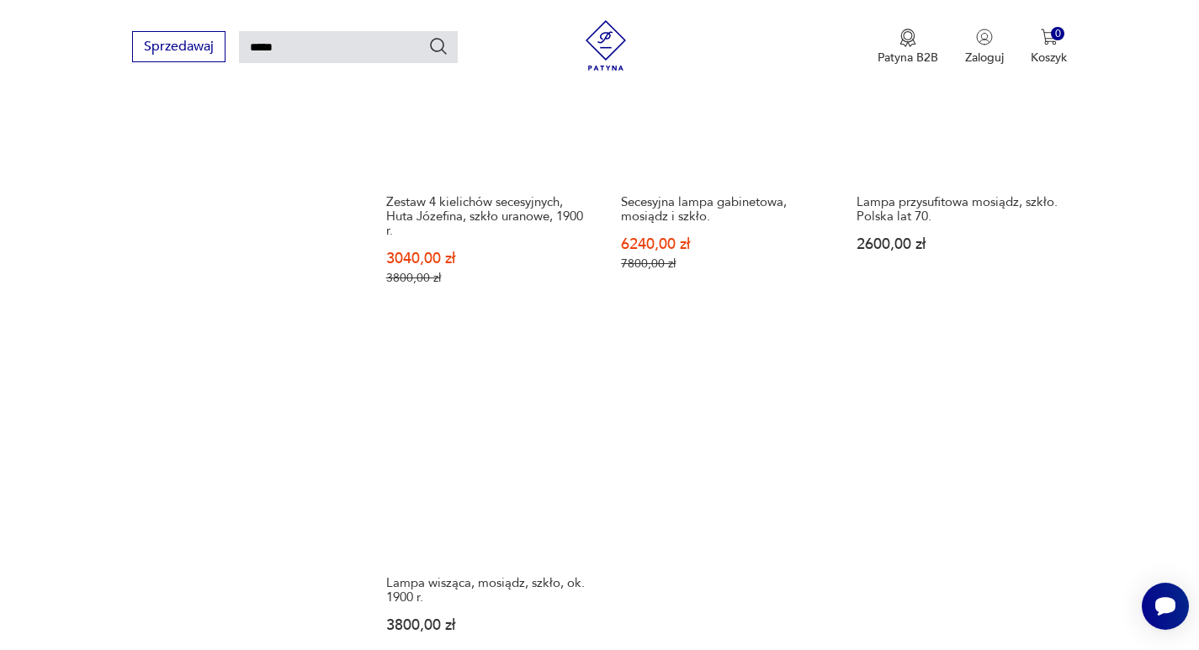
scroll to position [2079, 0]
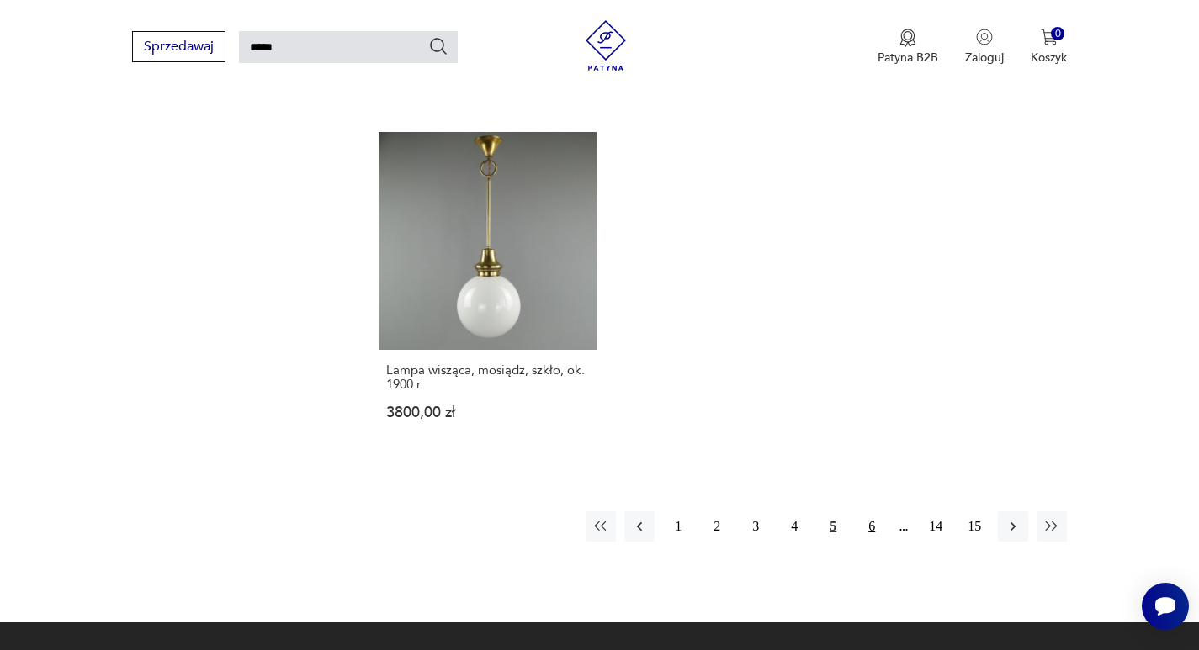
click at [869, 525] on button "6" at bounding box center [872, 527] width 30 height 30
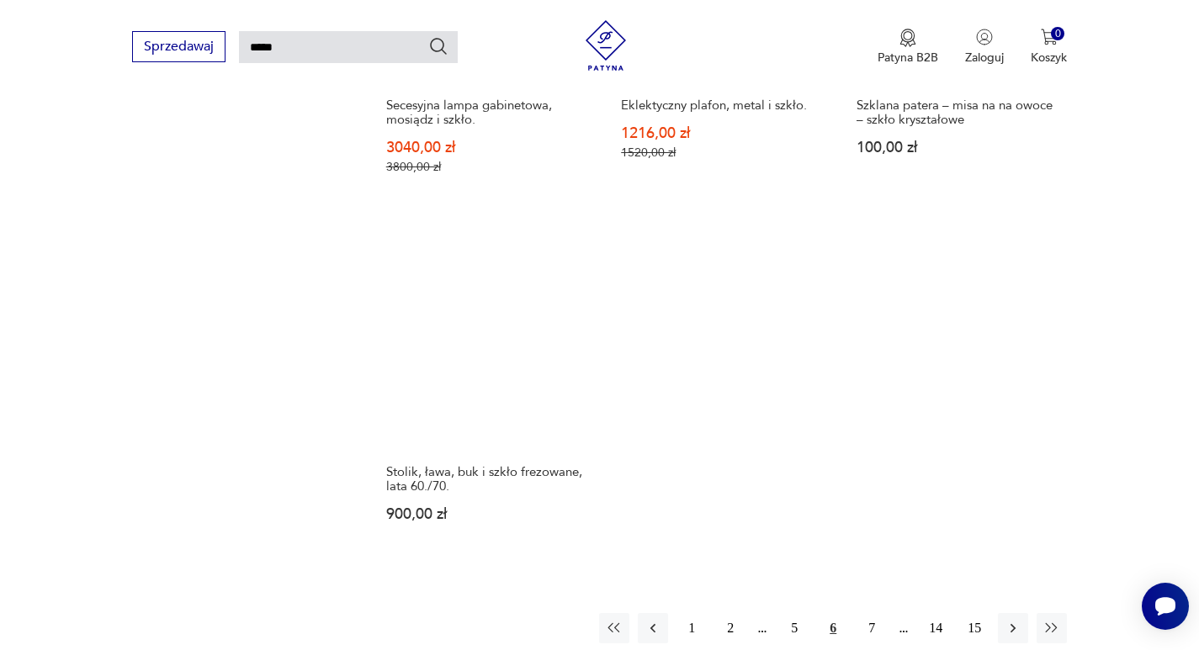
scroll to position [1911, 0]
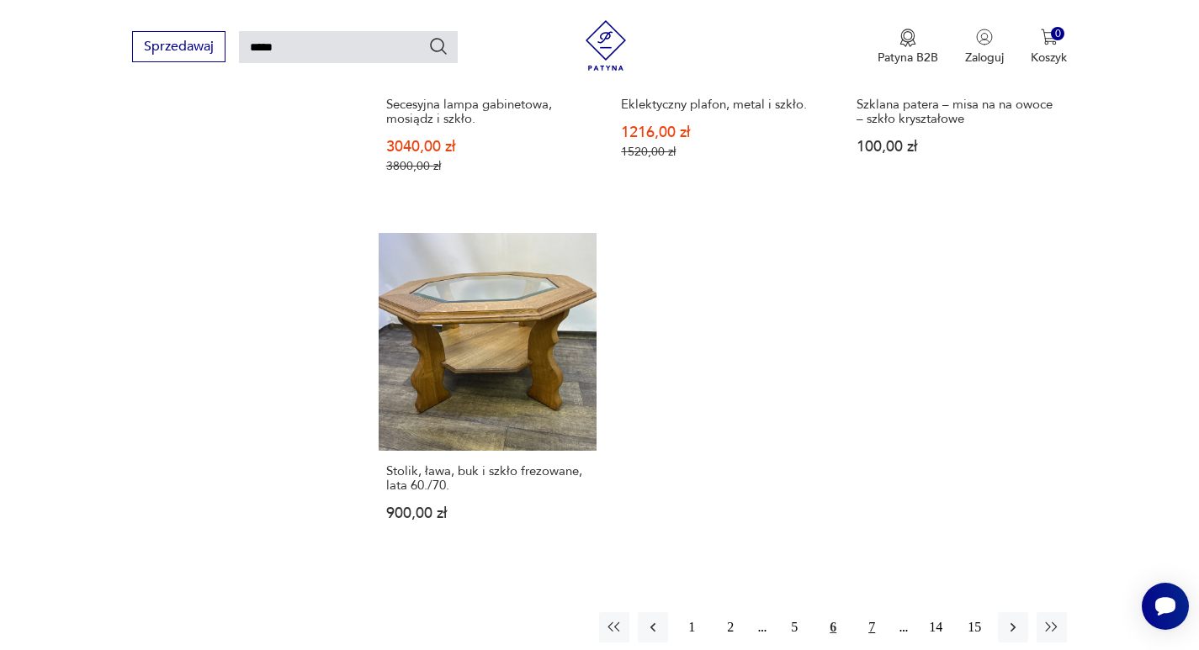
click at [869, 614] on button "7" at bounding box center [872, 628] width 30 height 30
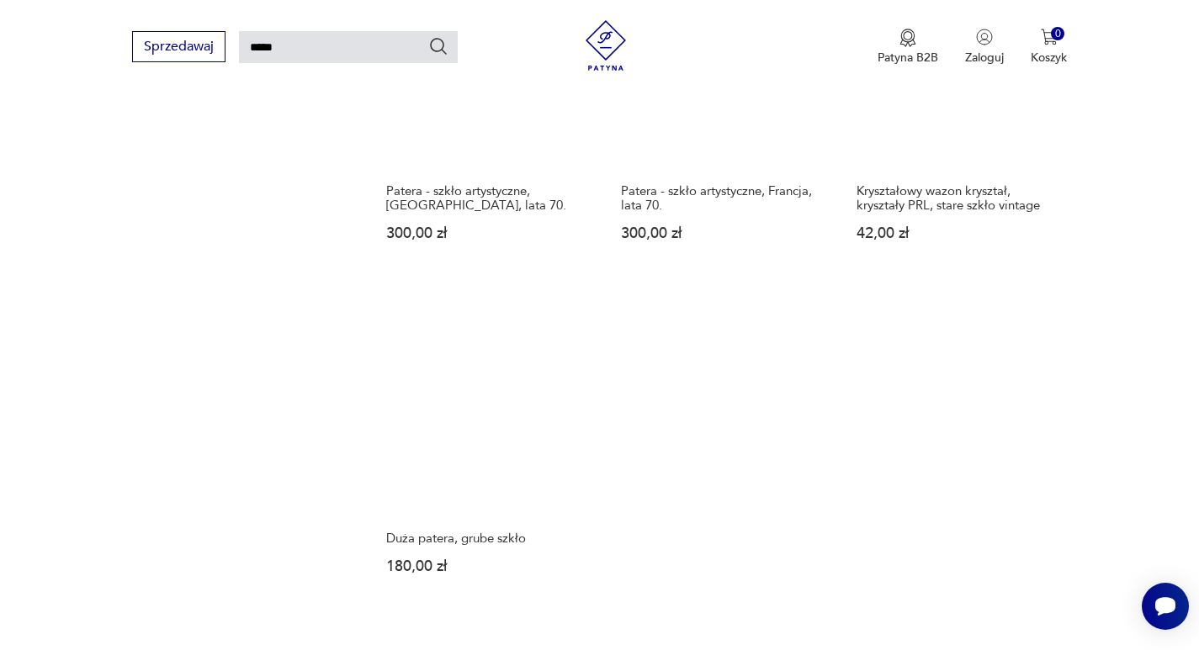
scroll to position [1995, 0]
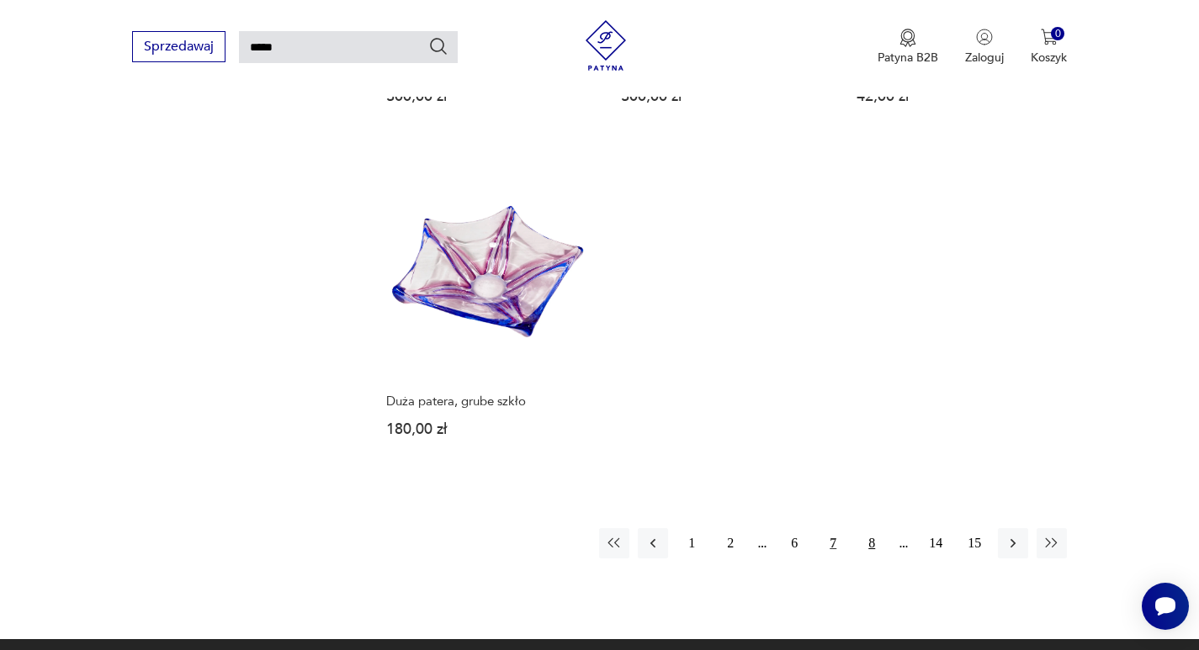
click at [871, 544] on button "8" at bounding box center [872, 543] width 30 height 30
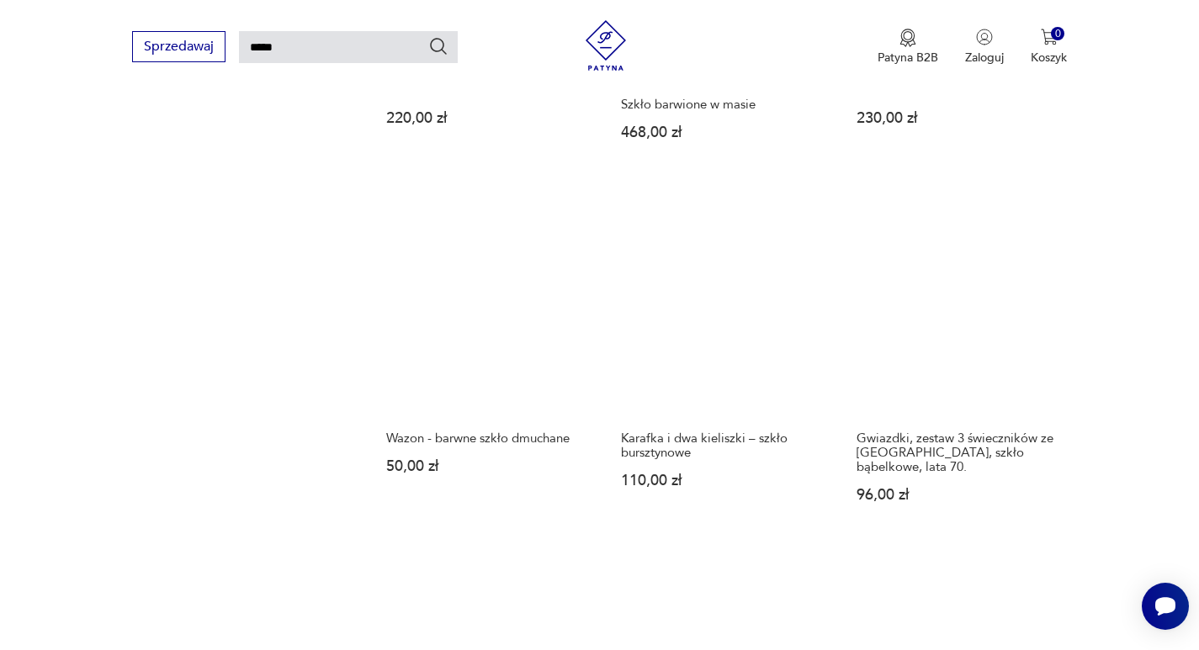
scroll to position [1995, 0]
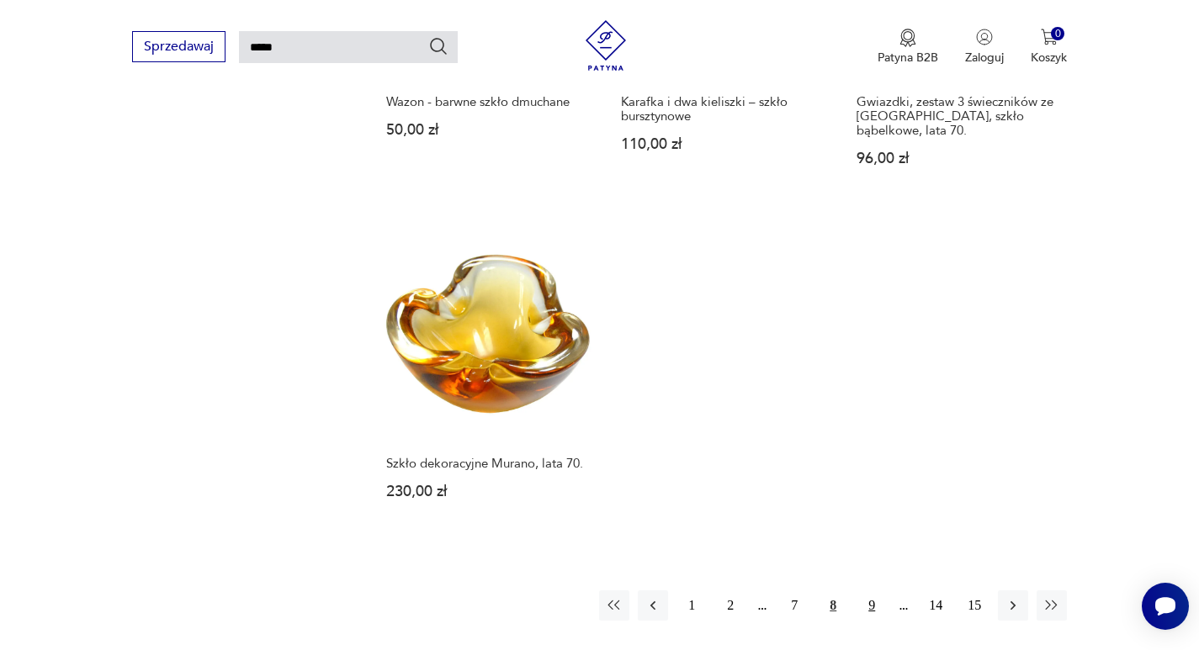
click at [868, 603] on button "9" at bounding box center [872, 606] width 30 height 30
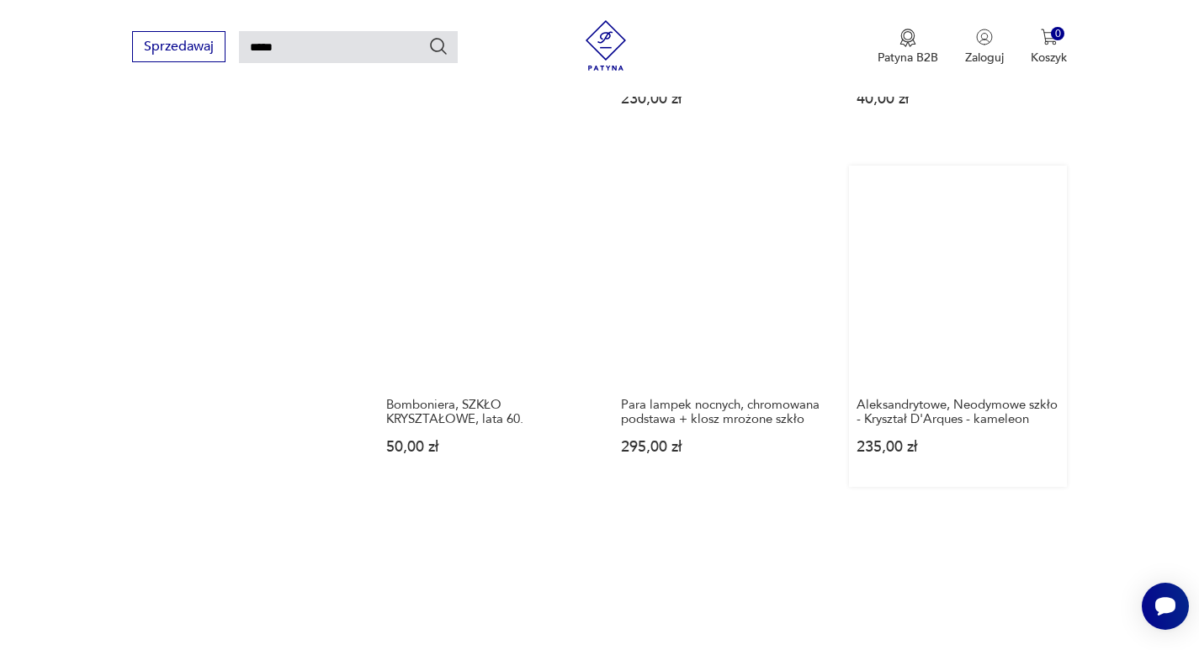
scroll to position [2079, 0]
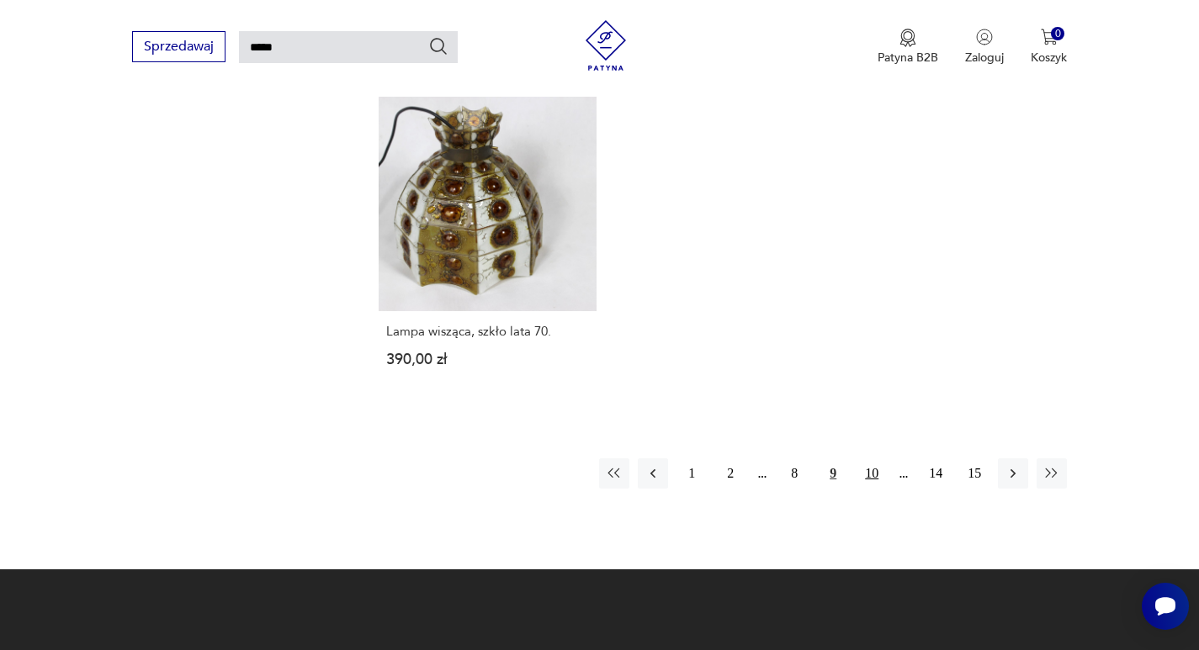
click at [869, 459] on button "10" at bounding box center [872, 474] width 30 height 30
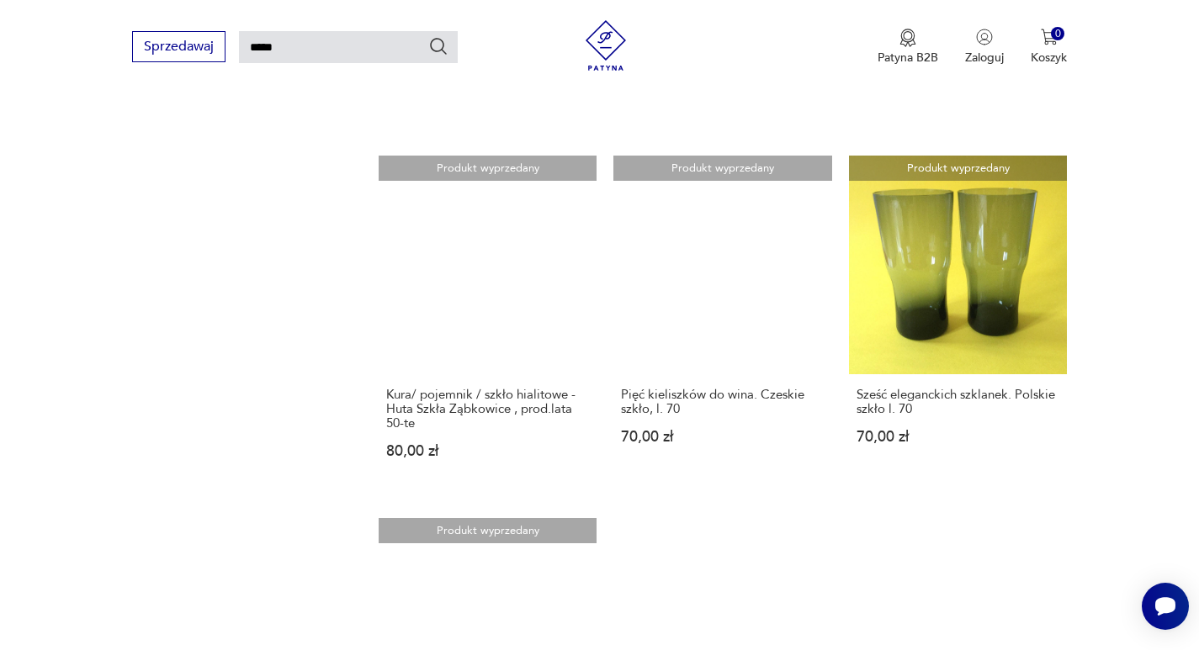
scroll to position [1574, 0]
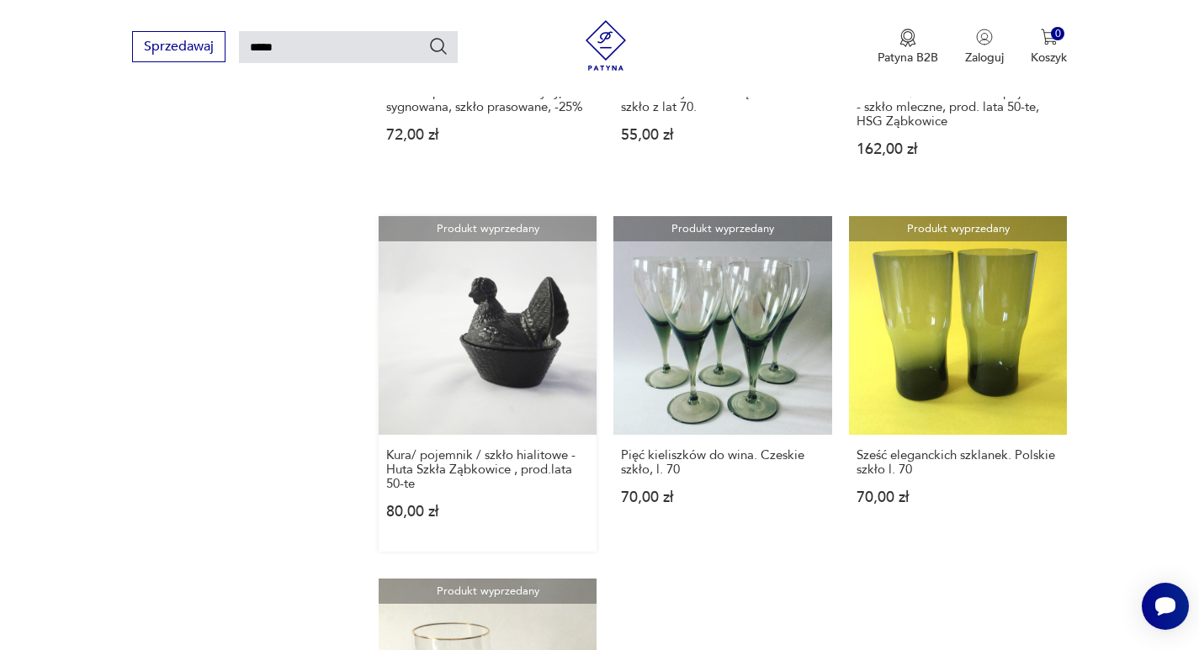
click at [522, 331] on link "Produkt wyprzedany Kura/ pojemnik / szkło hialitowe - Huta Szkła Ząbkowice , pr…" at bounding box center [488, 384] width 219 height 336
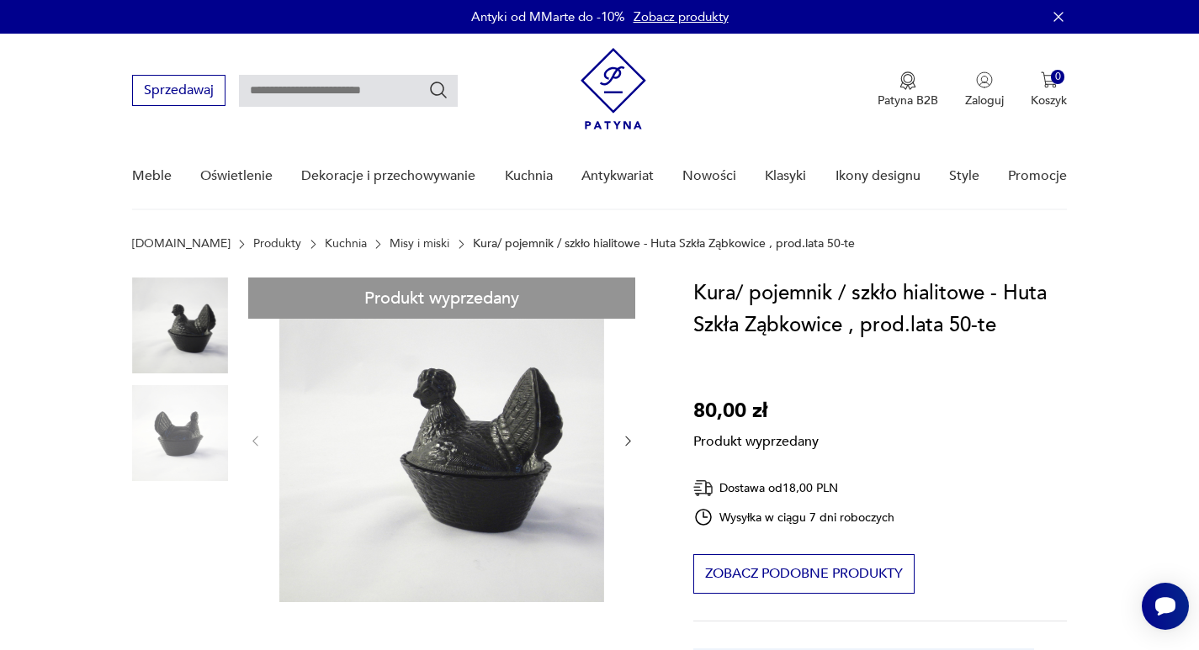
type input "*****"
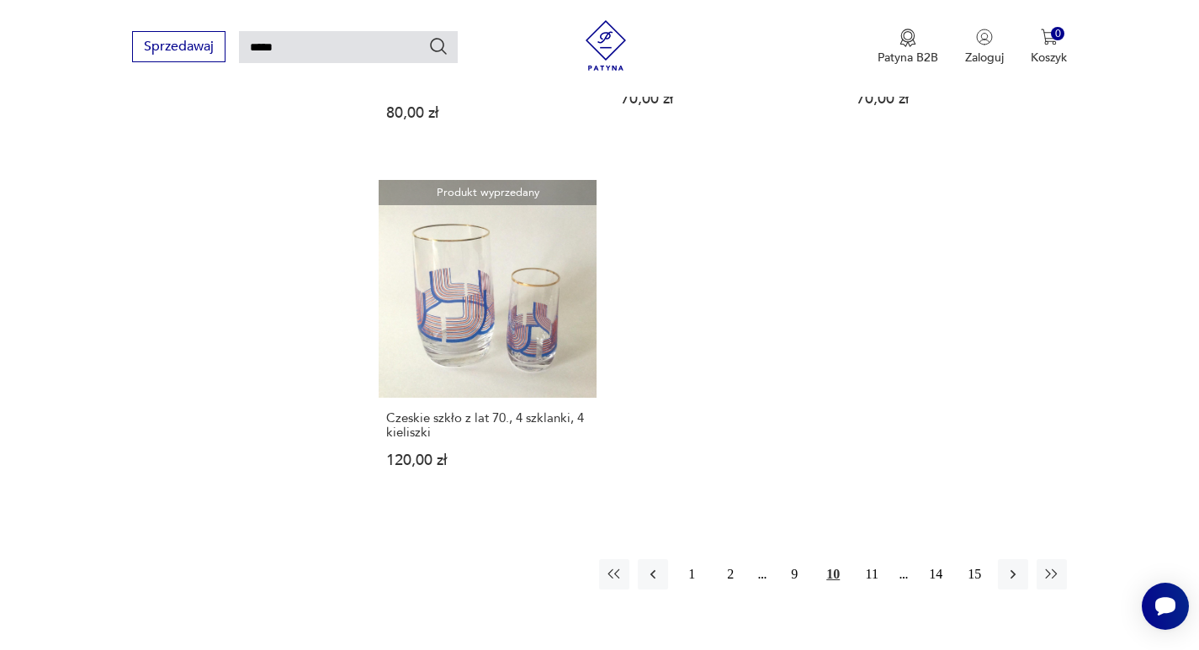
scroll to position [1986, 0]
